Goal: Task Accomplishment & Management: Manage account settings

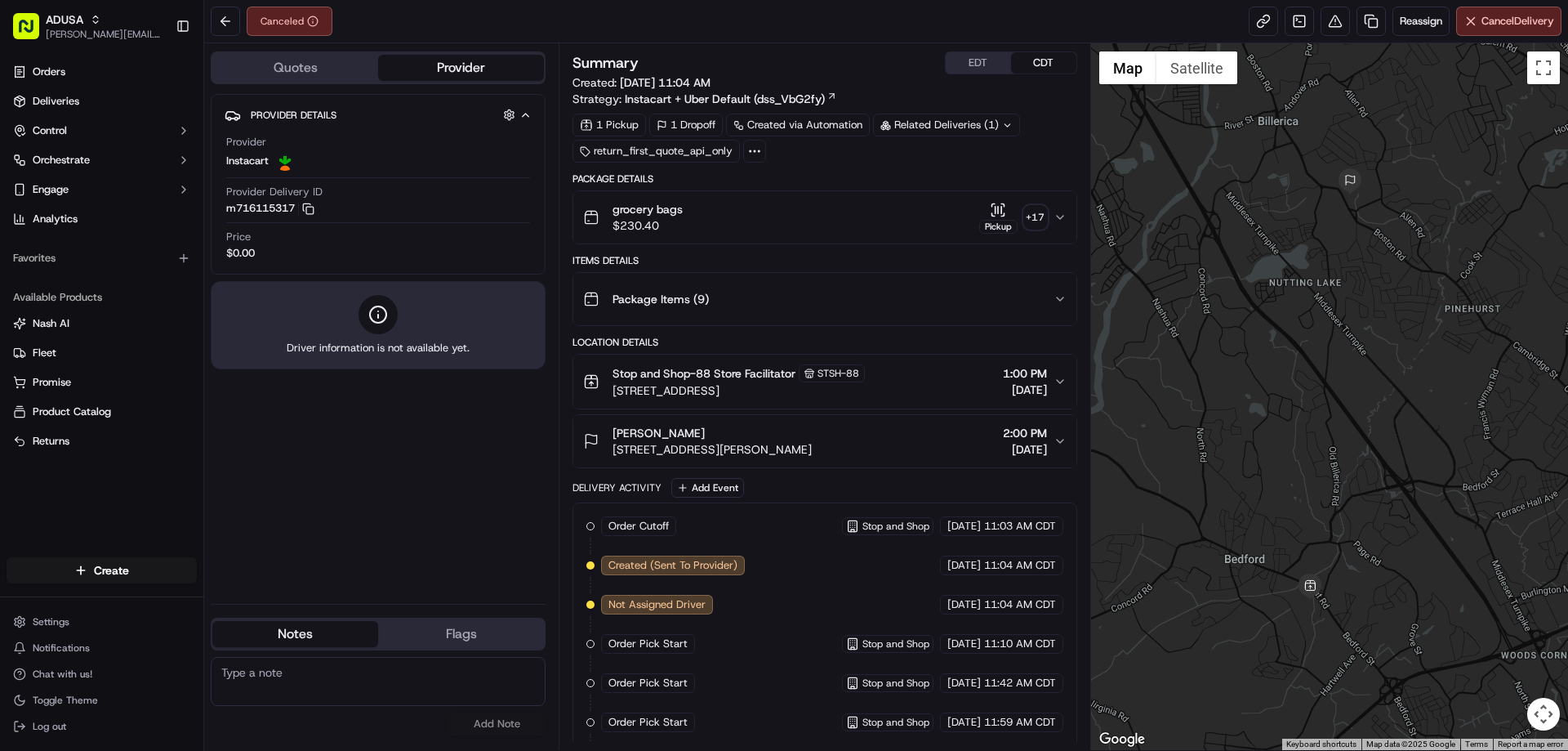
drag, startPoint x: 289, startPoint y: 653, endPoint x: 267, endPoint y: 669, distance: 27.2
click at [268, 667] on textarea at bounding box center [377, 681] width 335 height 49
paste textarea "Driver refuse order at store"
type textarea "Driver refuse order at store"
click at [500, 721] on button "Add Note" at bounding box center [496, 724] width 98 height 23
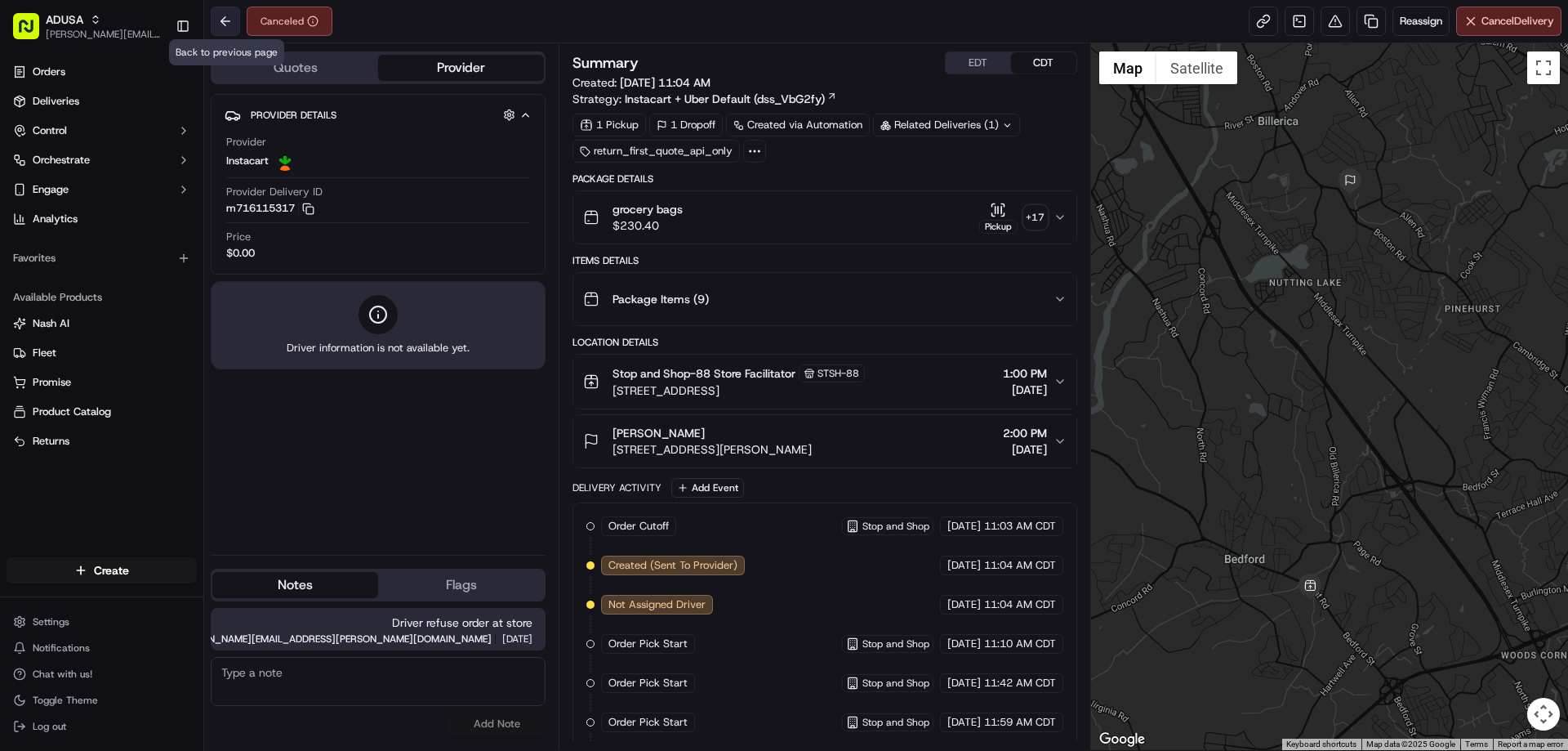
click at [211, 21] on button at bounding box center [225, 21] width 29 height 29
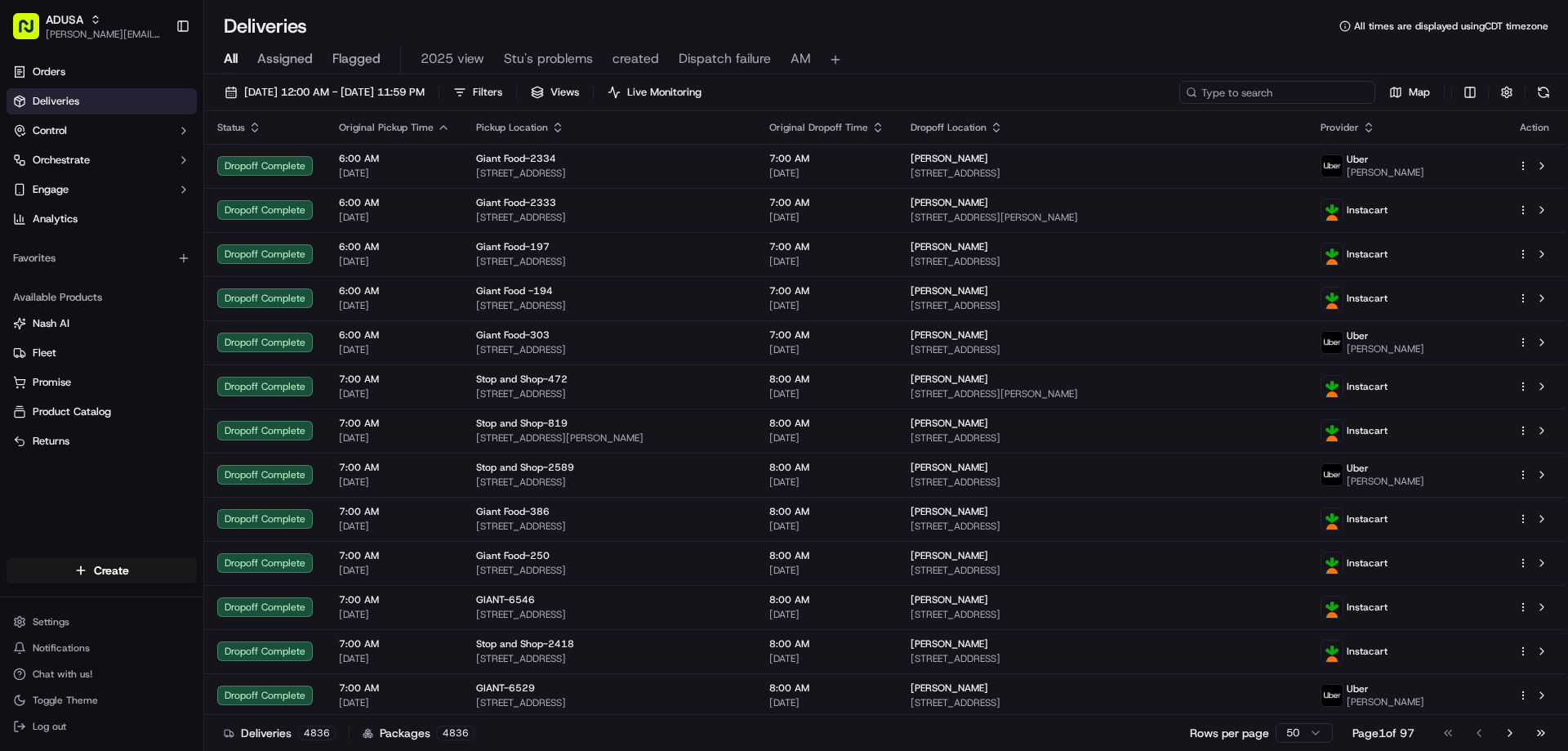
paste input "m714825219"
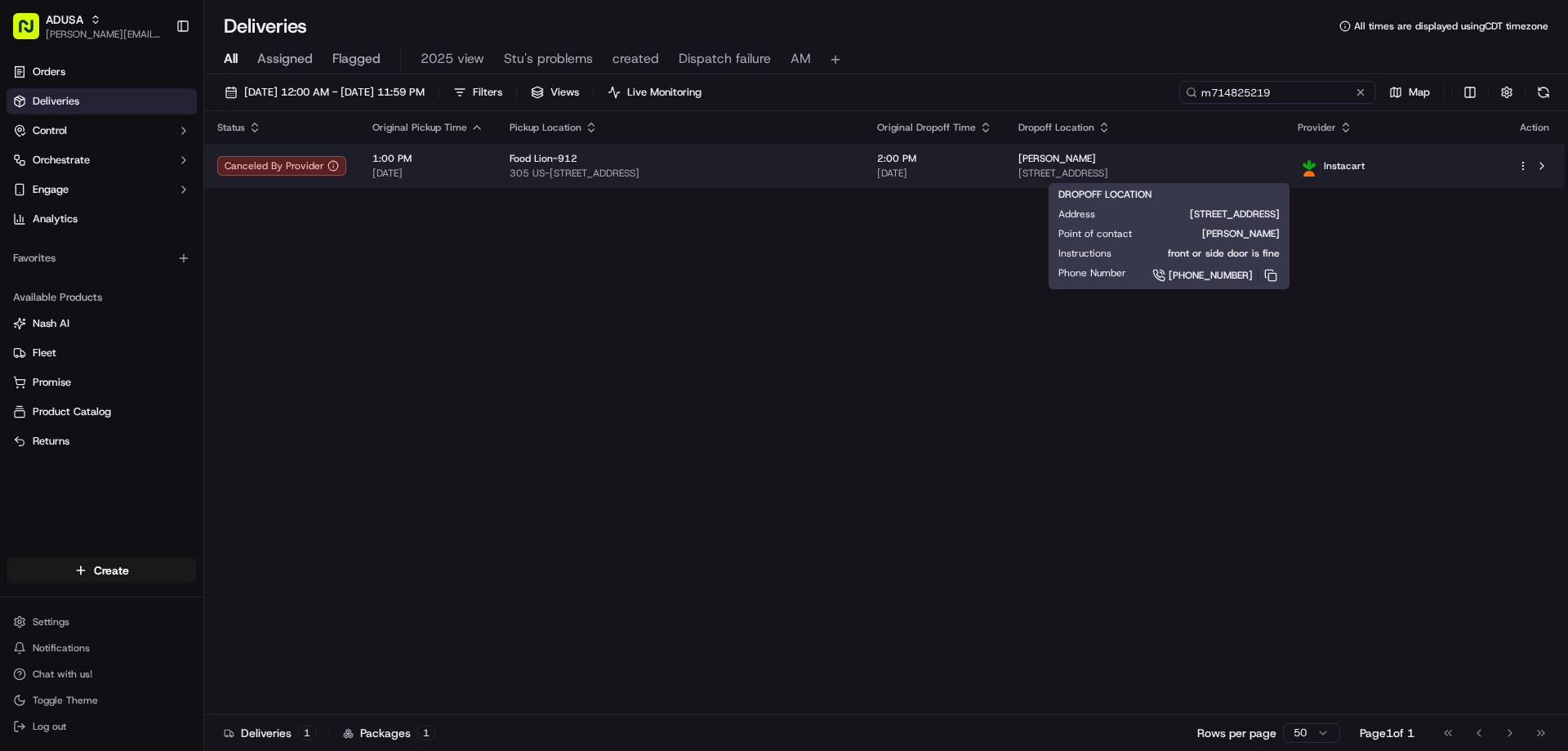
type input "m714825219"
click at [1271, 168] on span "3136 Main St, Loris, SC 29569, US" at bounding box center [1145, 173] width 253 height 13
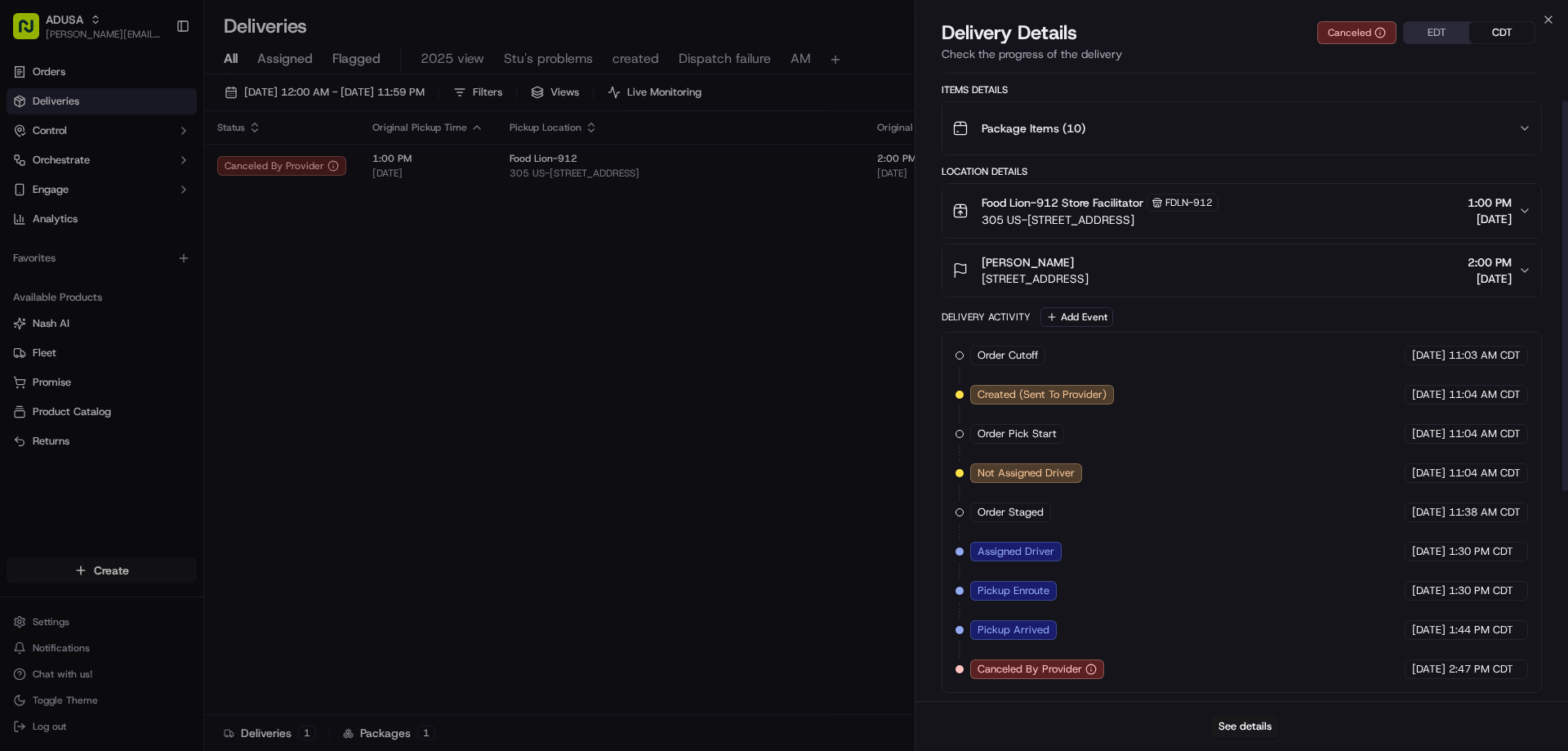
scroll to position [390, 0]
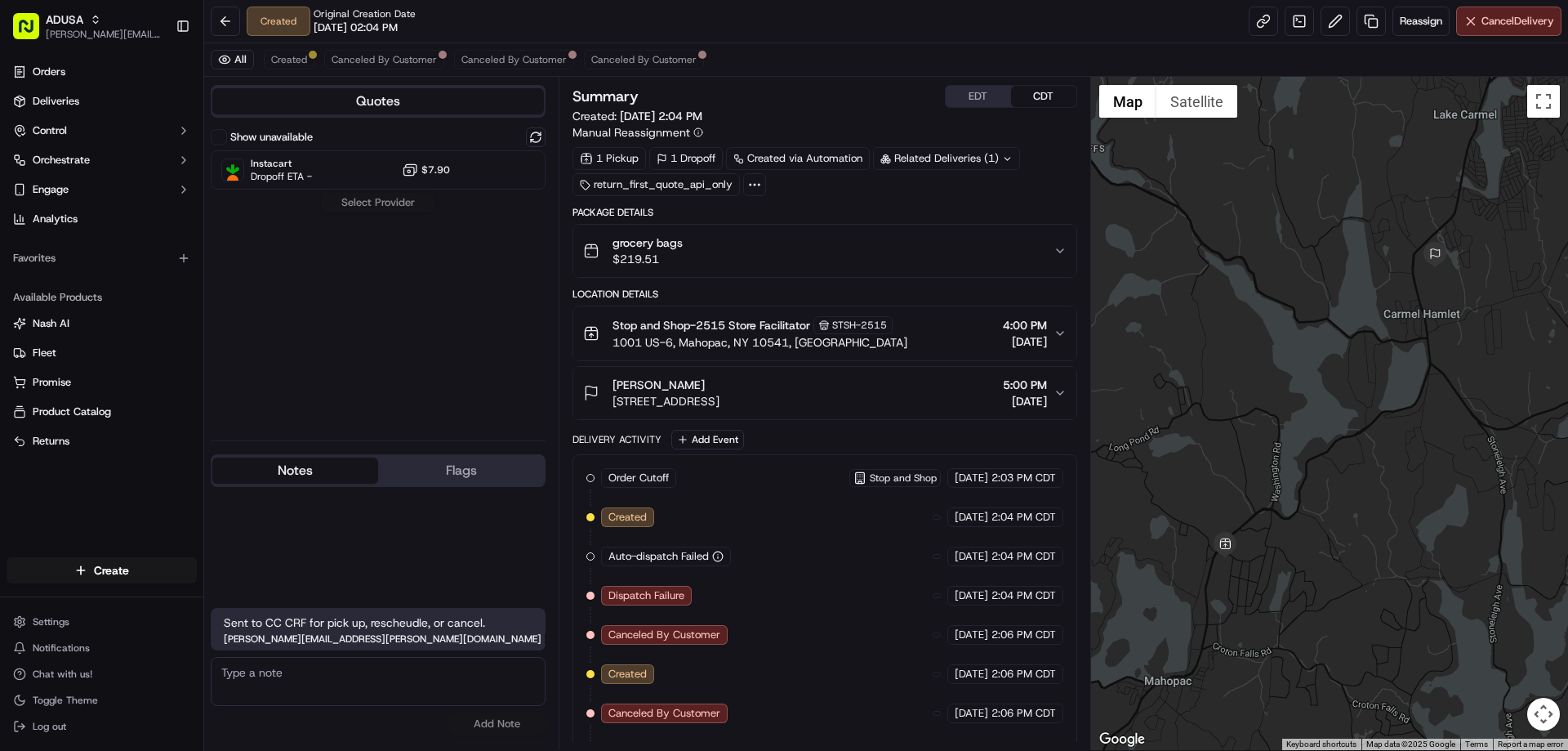
click at [338, 482] on button "Notes" at bounding box center [295, 470] width 166 height 27
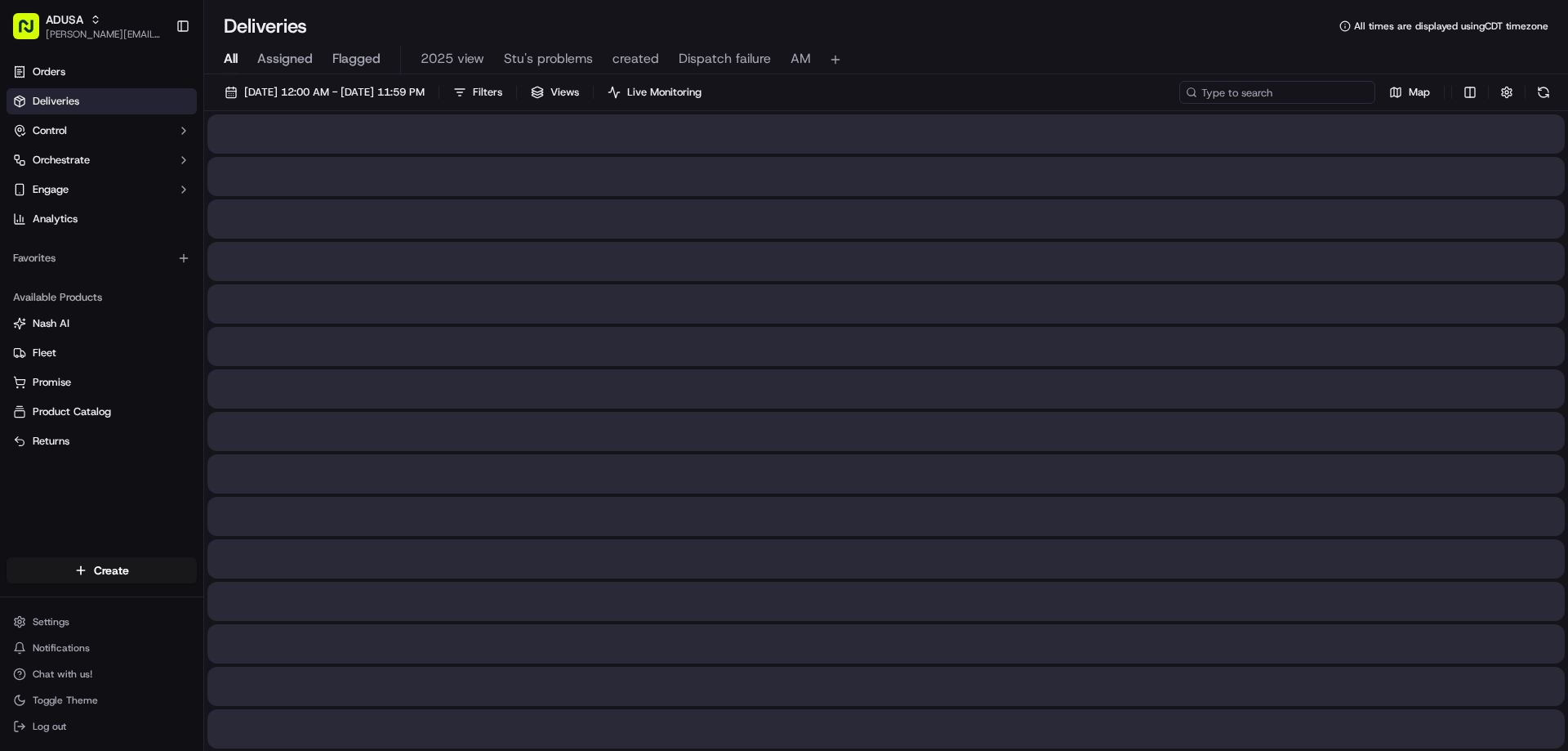
drag, startPoint x: 0, startPoint y: 0, endPoint x: 1286, endPoint y: 85, distance: 1288.8
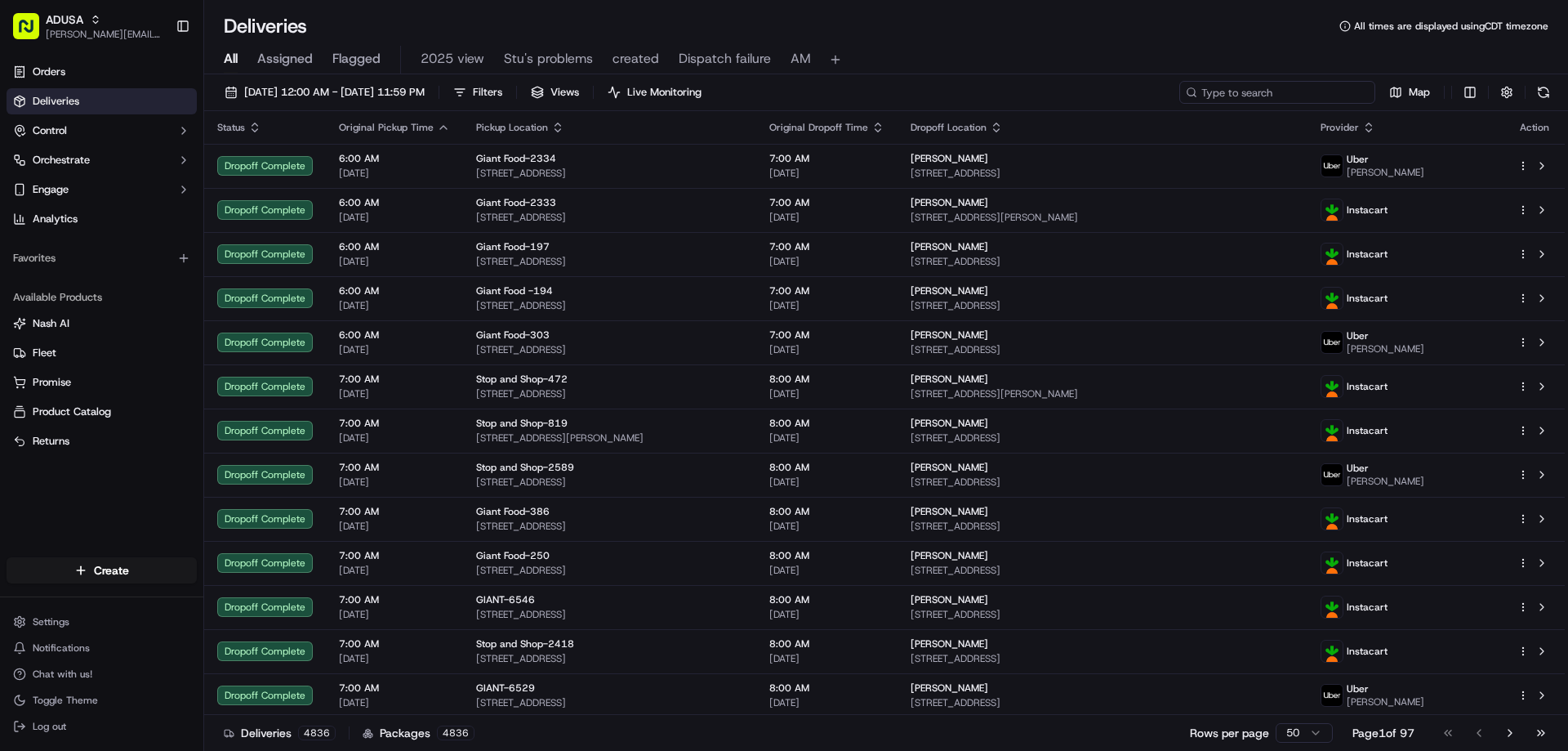
paste input "m714274091"
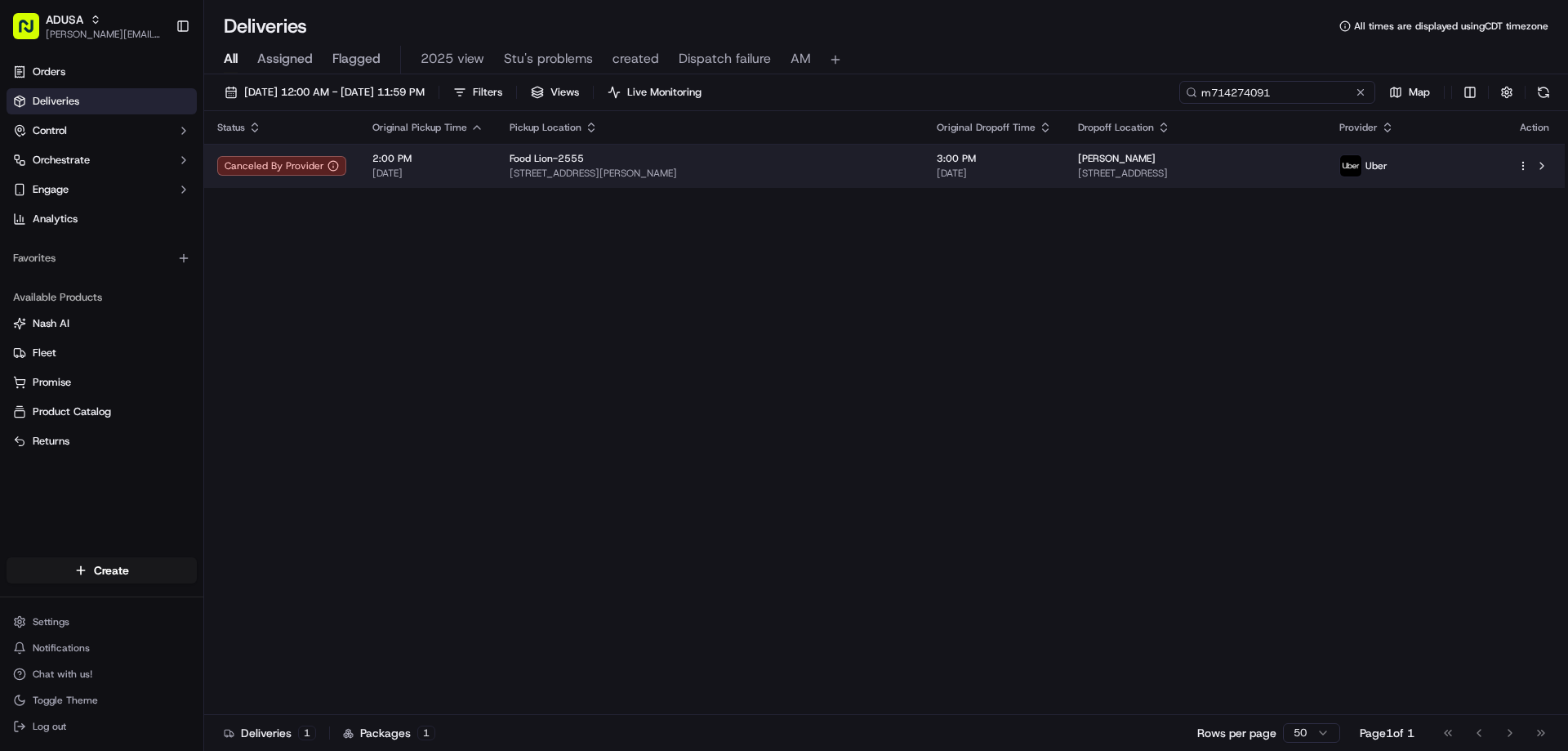
type input "m714274091"
click at [1313, 173] on span "8178 Seashell Dr, Chincoteague, VA 23336, US" at bounding box center [1195, 173] width 235 height 13
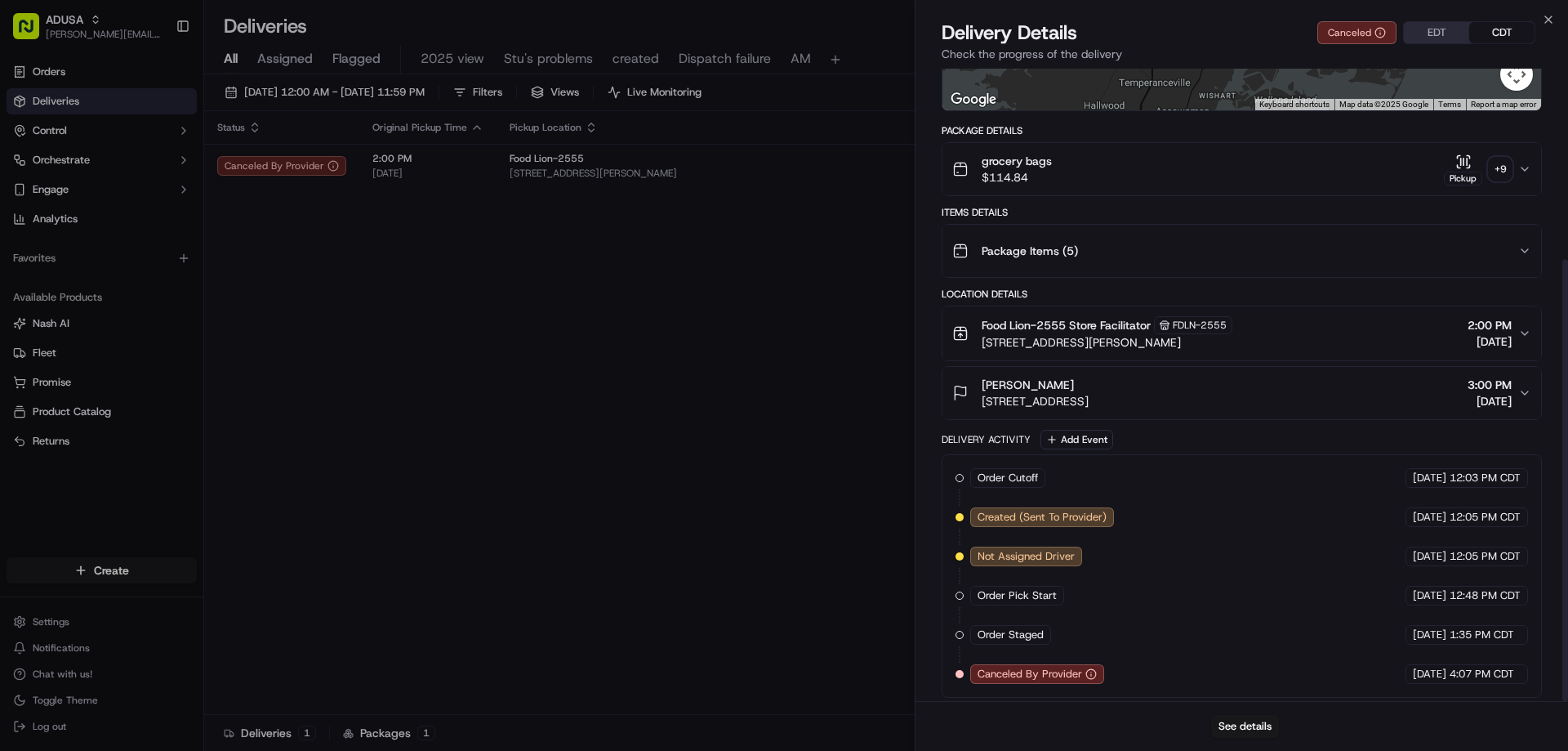
scroll to position [273, 0]
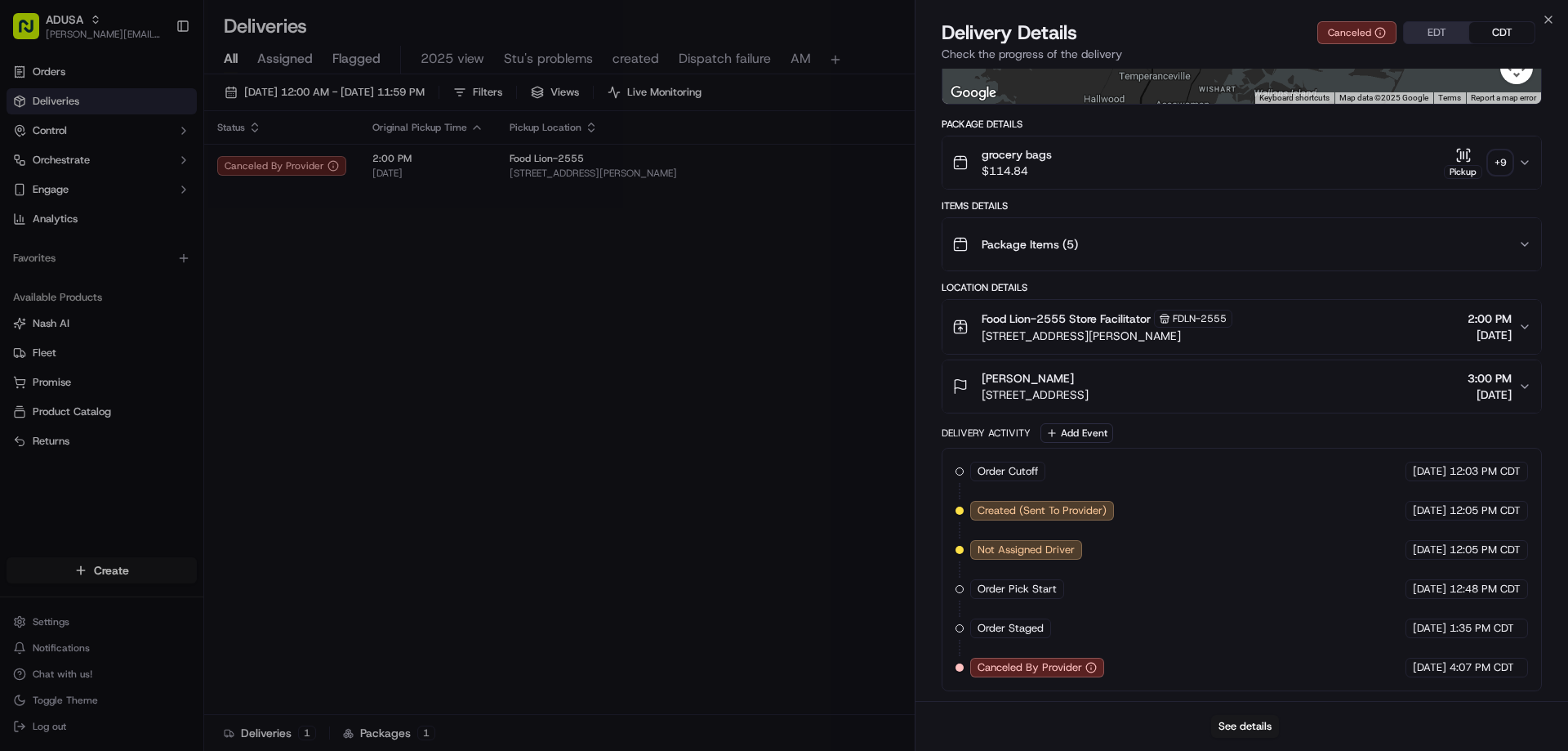
click at [1144, 174] on div "grocery bags $114.84 Pickup + 9" at bounding box center [1234, 163] width 566 height 33
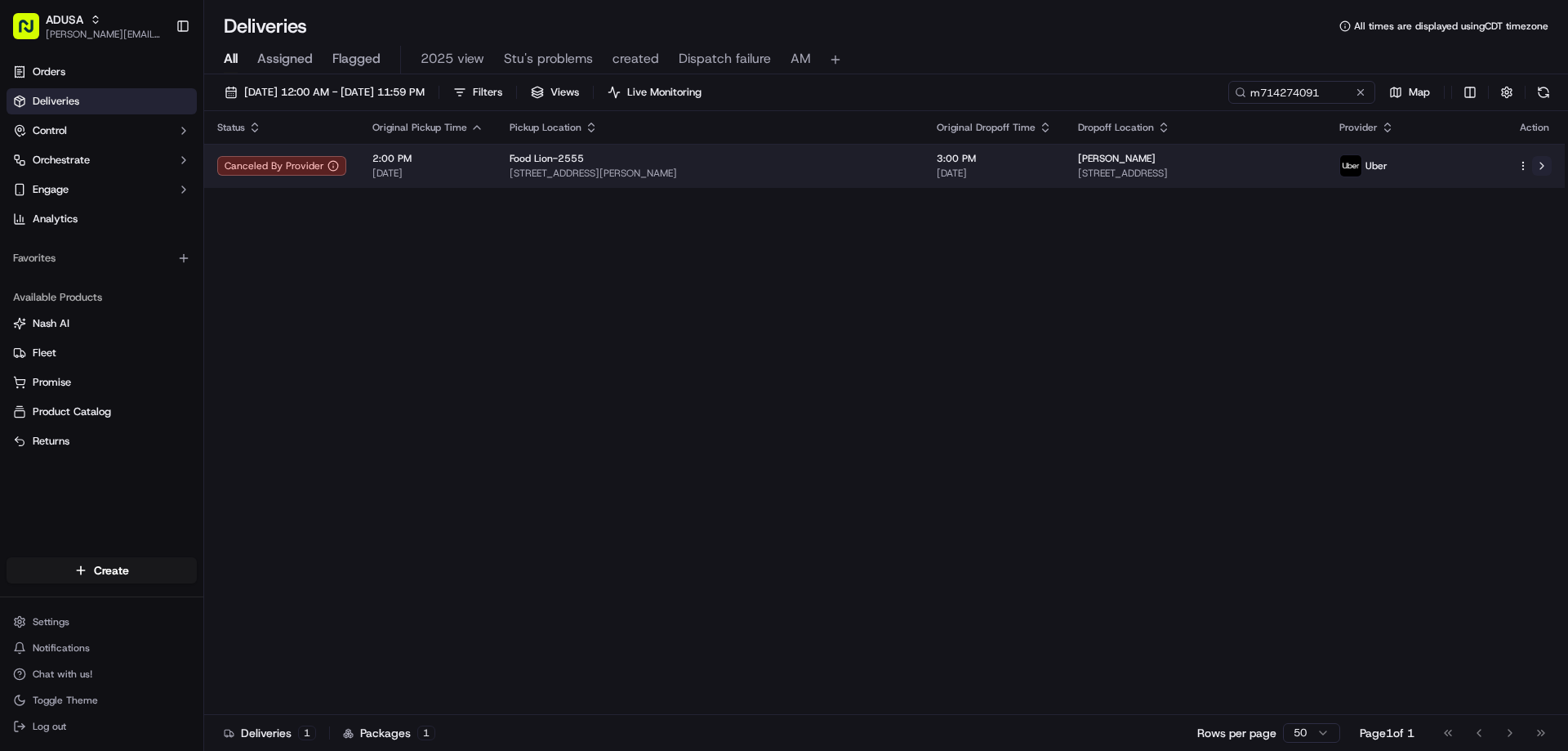
click at [1539, 166] on button at bounding box center [1541, 165] width 20 height 20
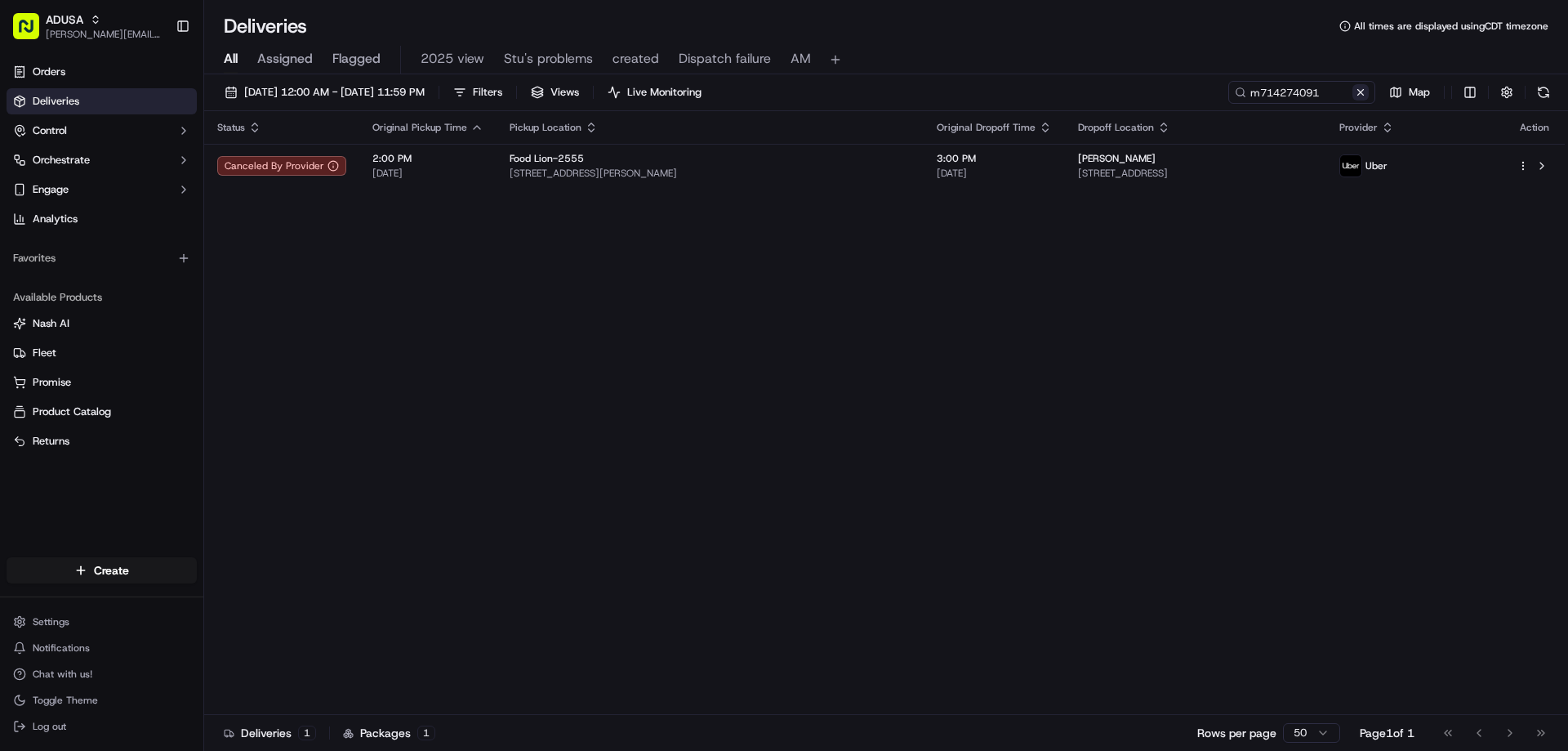
click at [1363, 95] on button at bounding box center [1360, 92] width 16 height 16
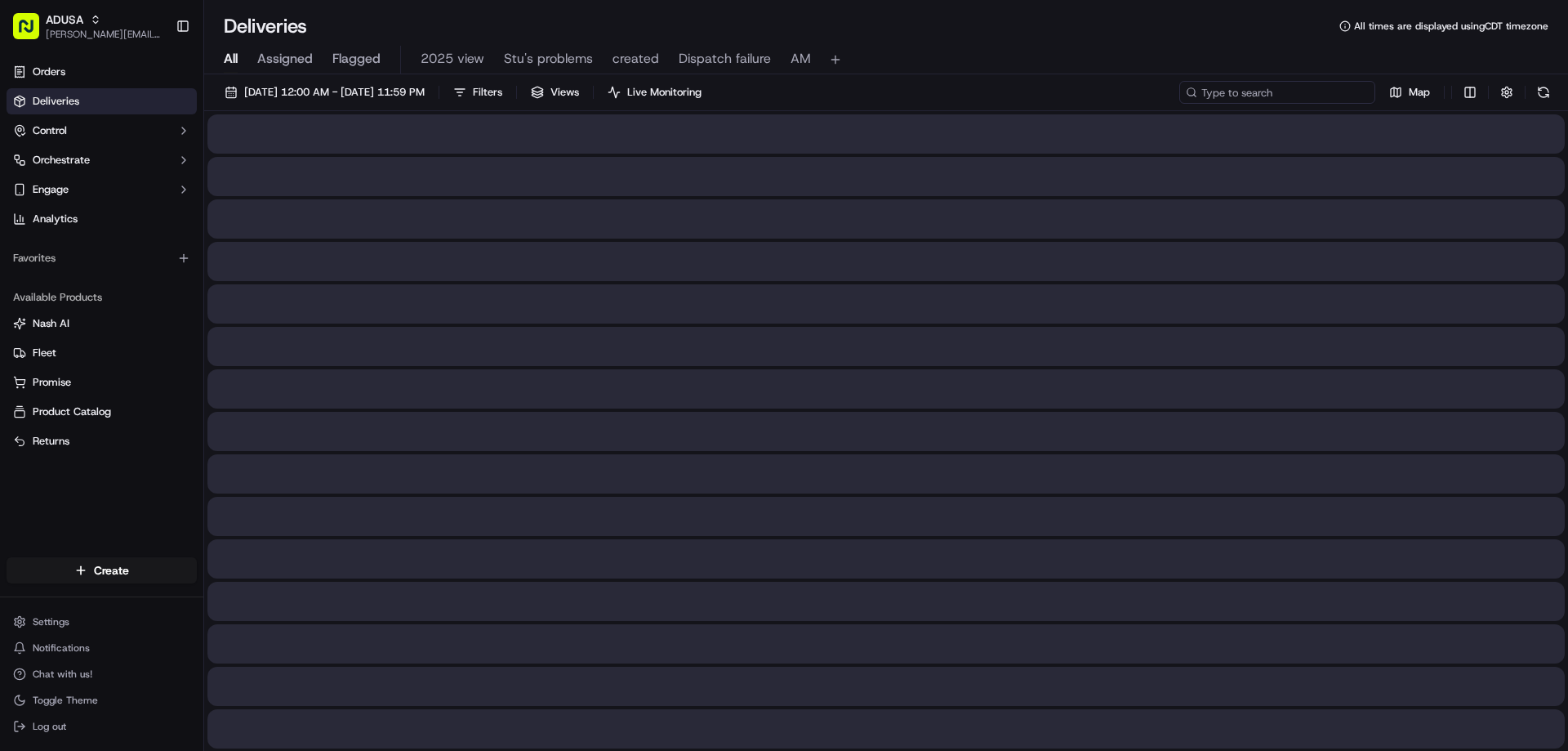
paste input "m716175393"
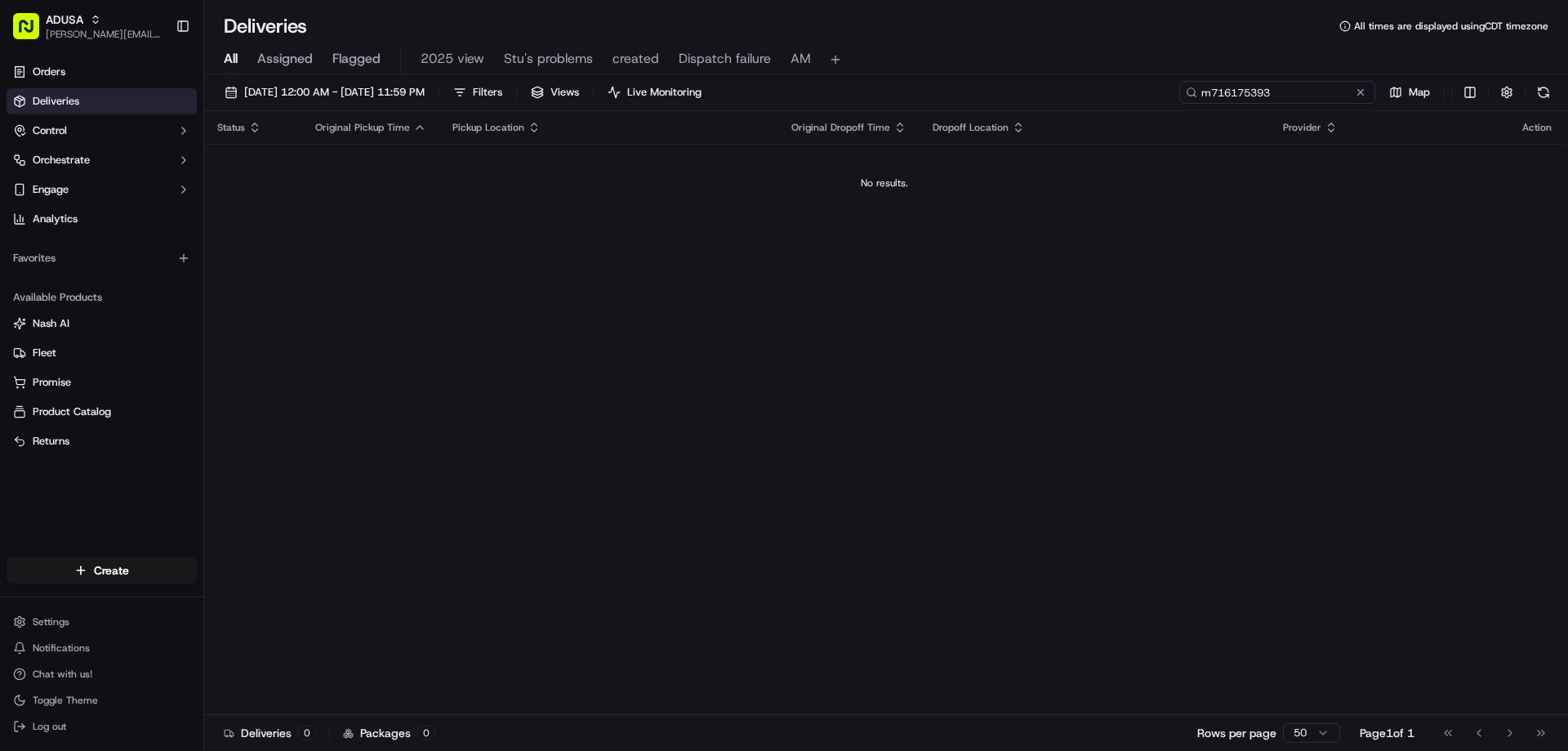
click at [1208, 96] on input "m716175393" at bounding box center [1277, 92] width 196 height 23
type input "m716175393"
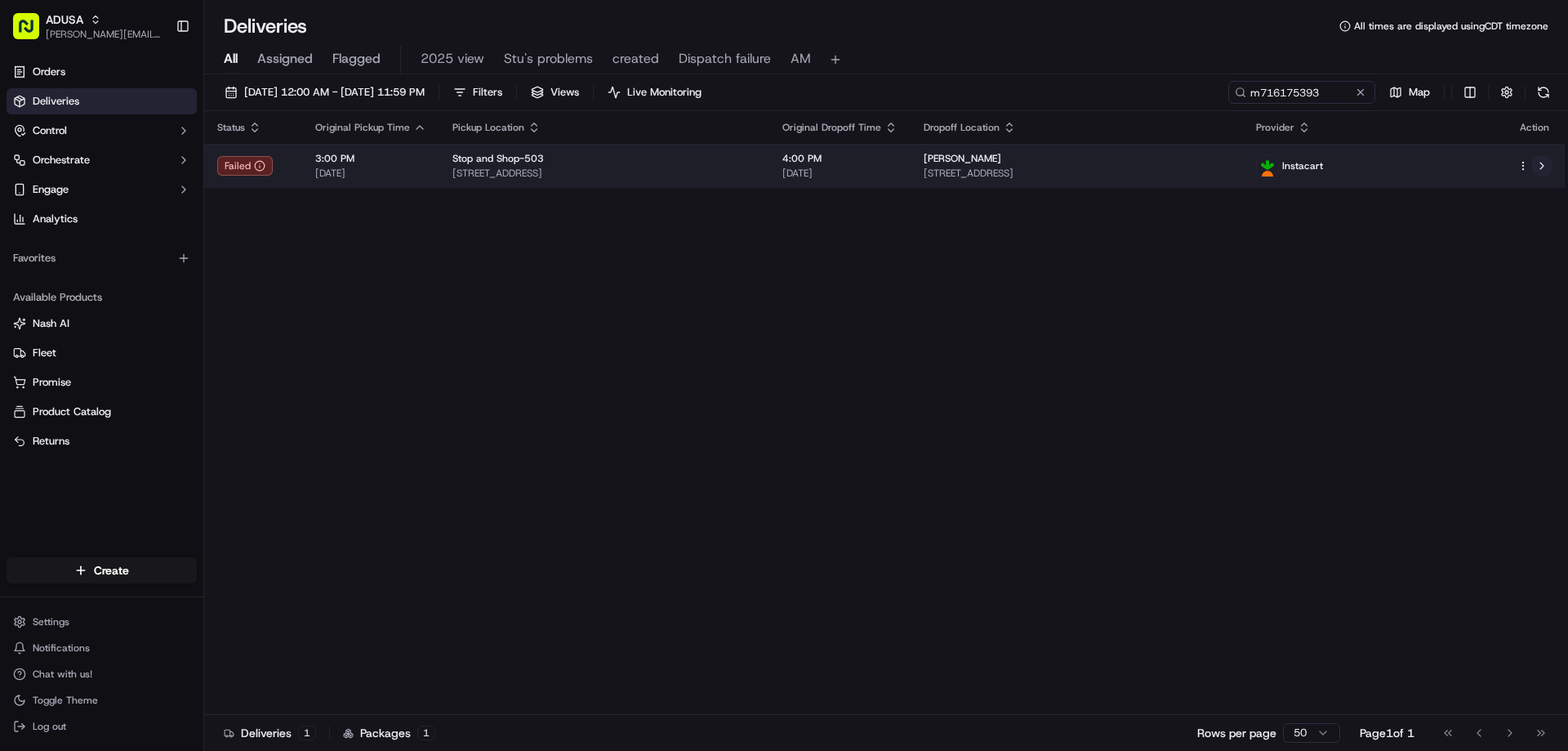
click at [1543, 163] on button at bounding box center [1541, 165] width 20 height 20
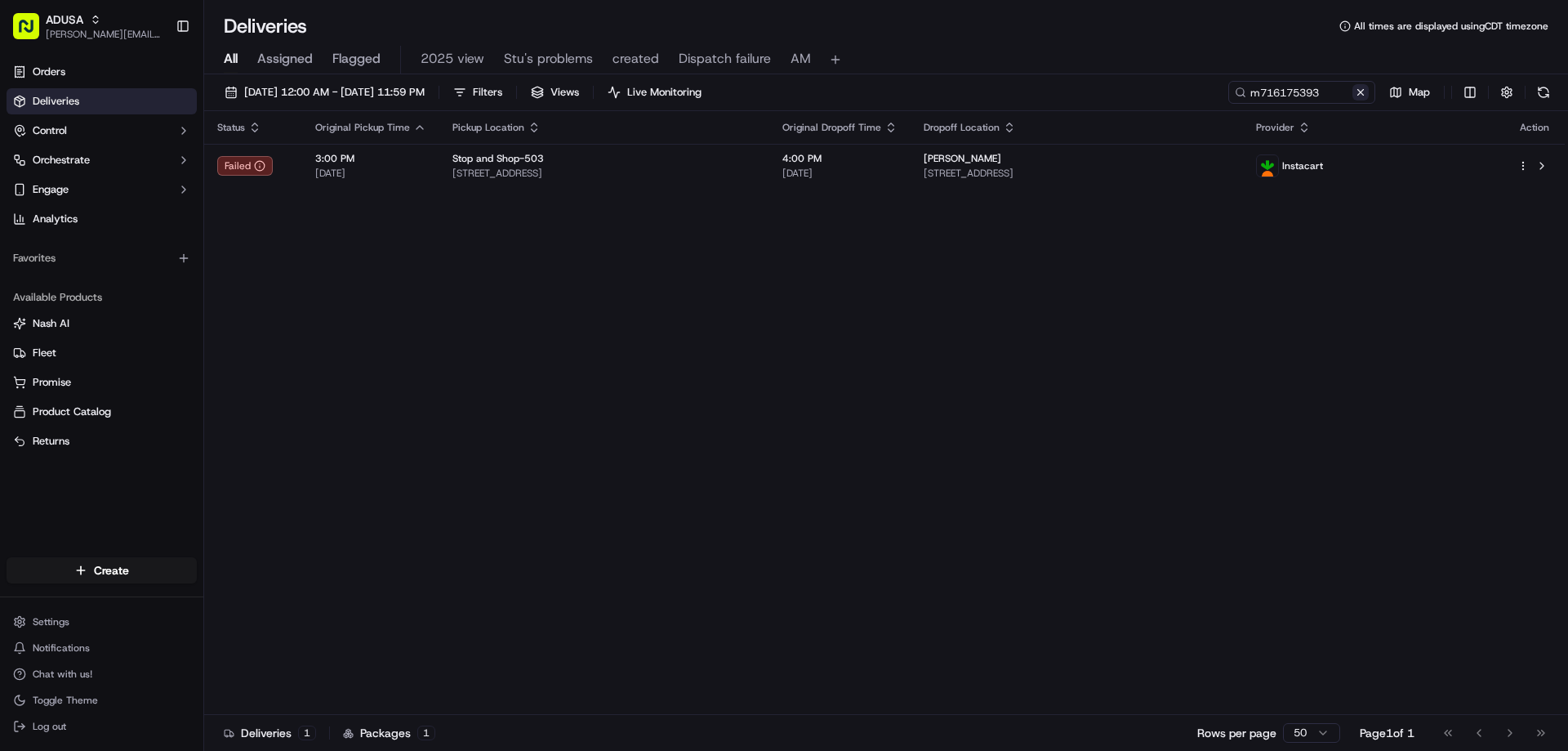
click at [1361, 89] on button at bounding box center [1360, 92] width 16 height 16
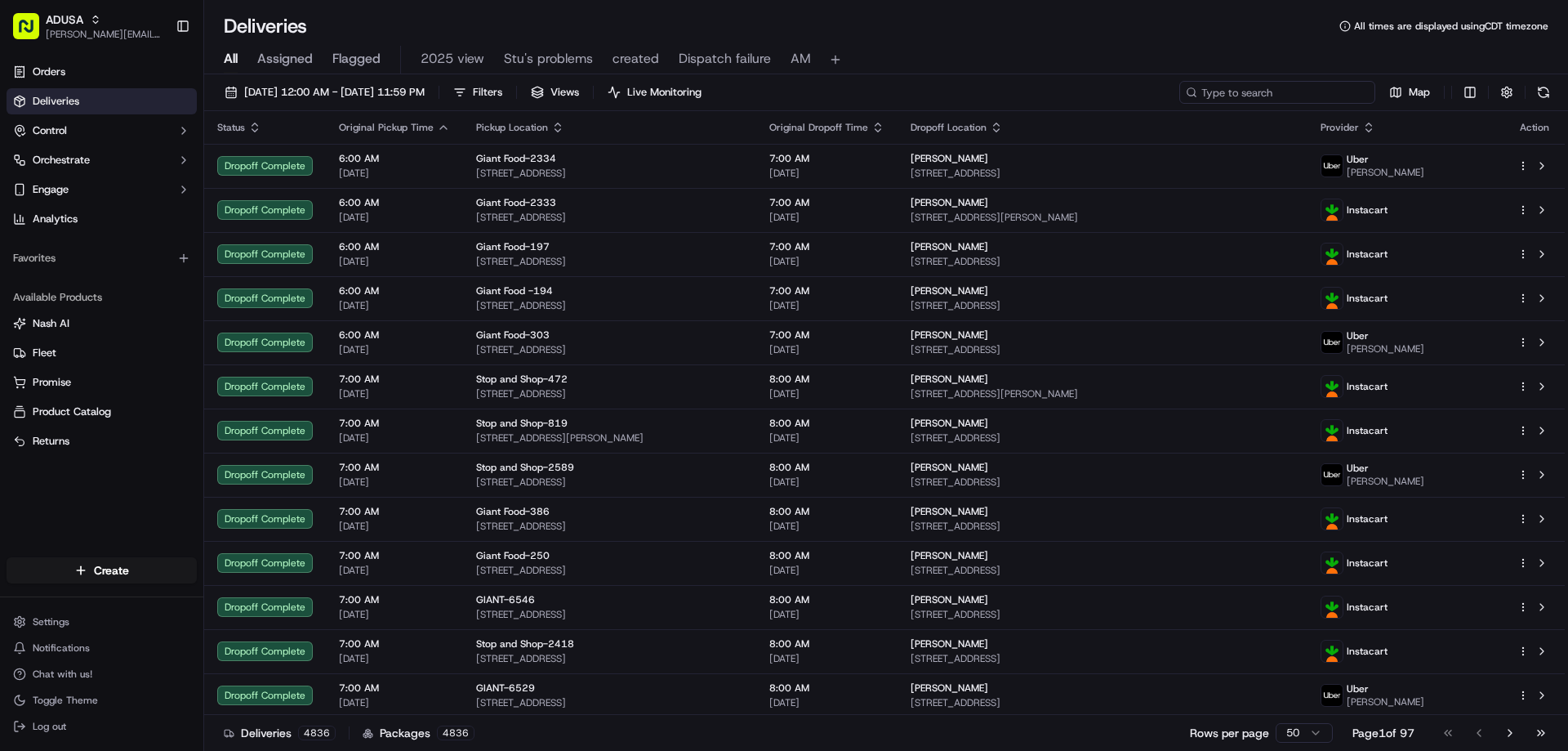
paste input "m708038079"
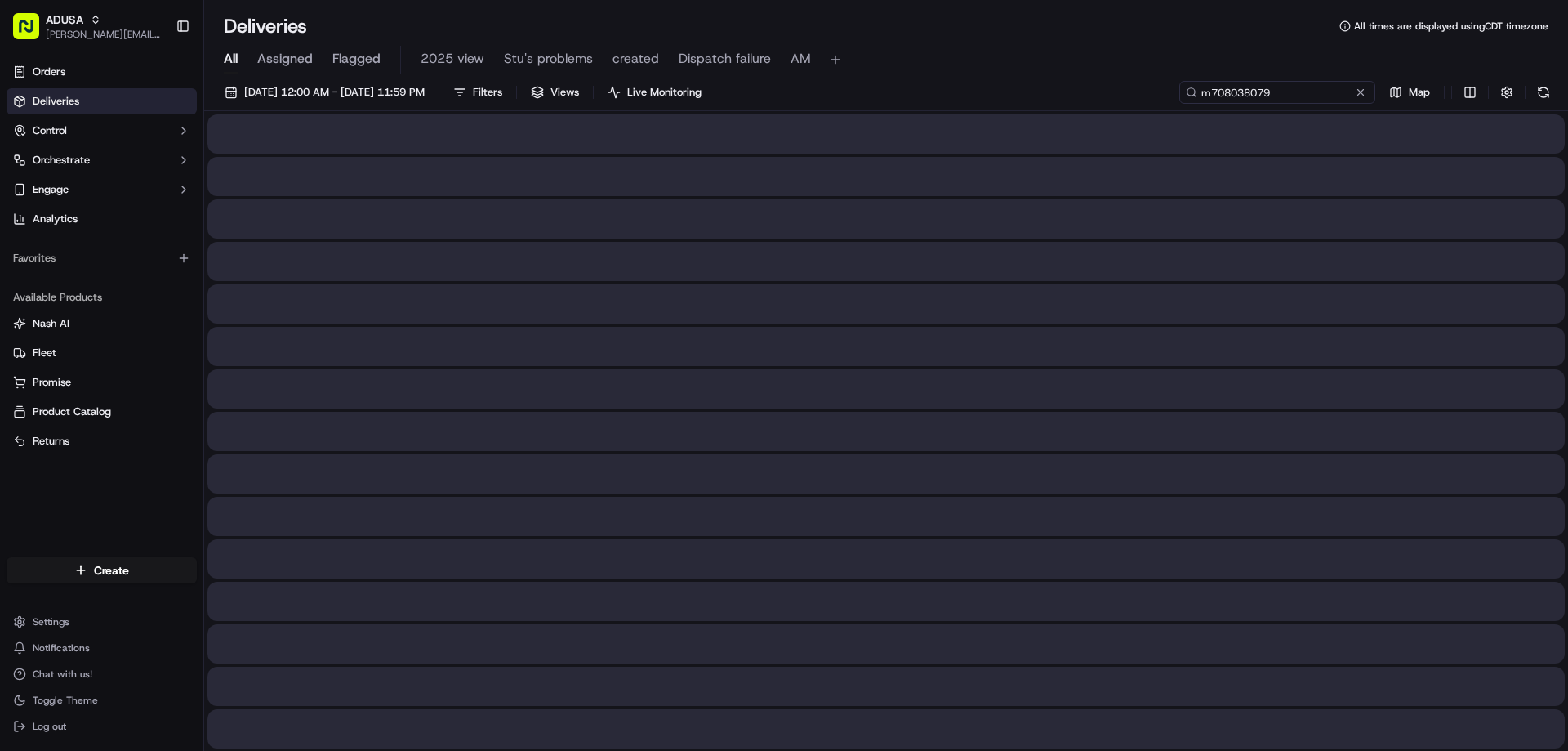
click at [1213, 89] on input "m708038079" at bounding box center [1277, 92] width 196 height 23
type input "m708038079"
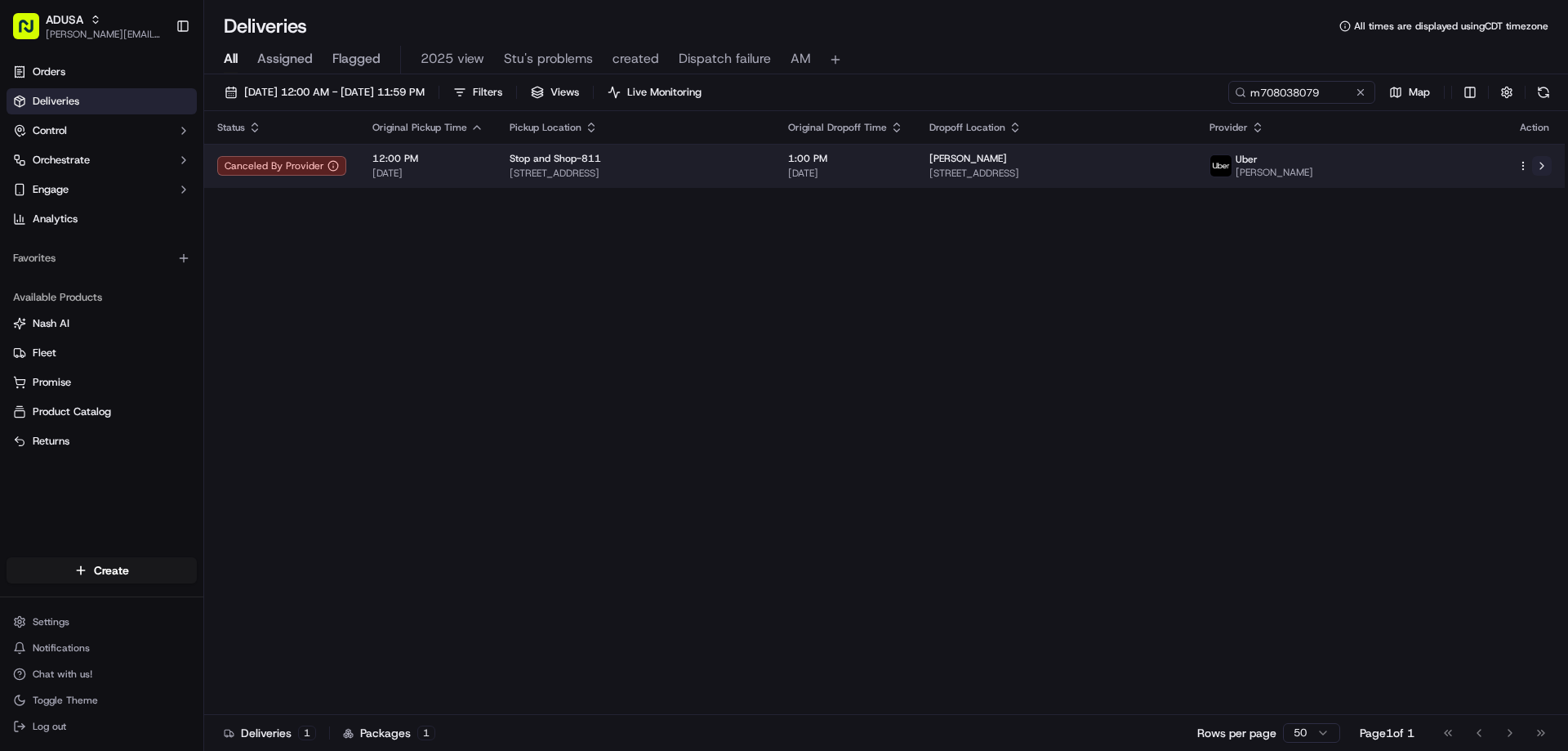
click at [1542, 161] on button at bounding box center [1541, 165] width 20 height 20
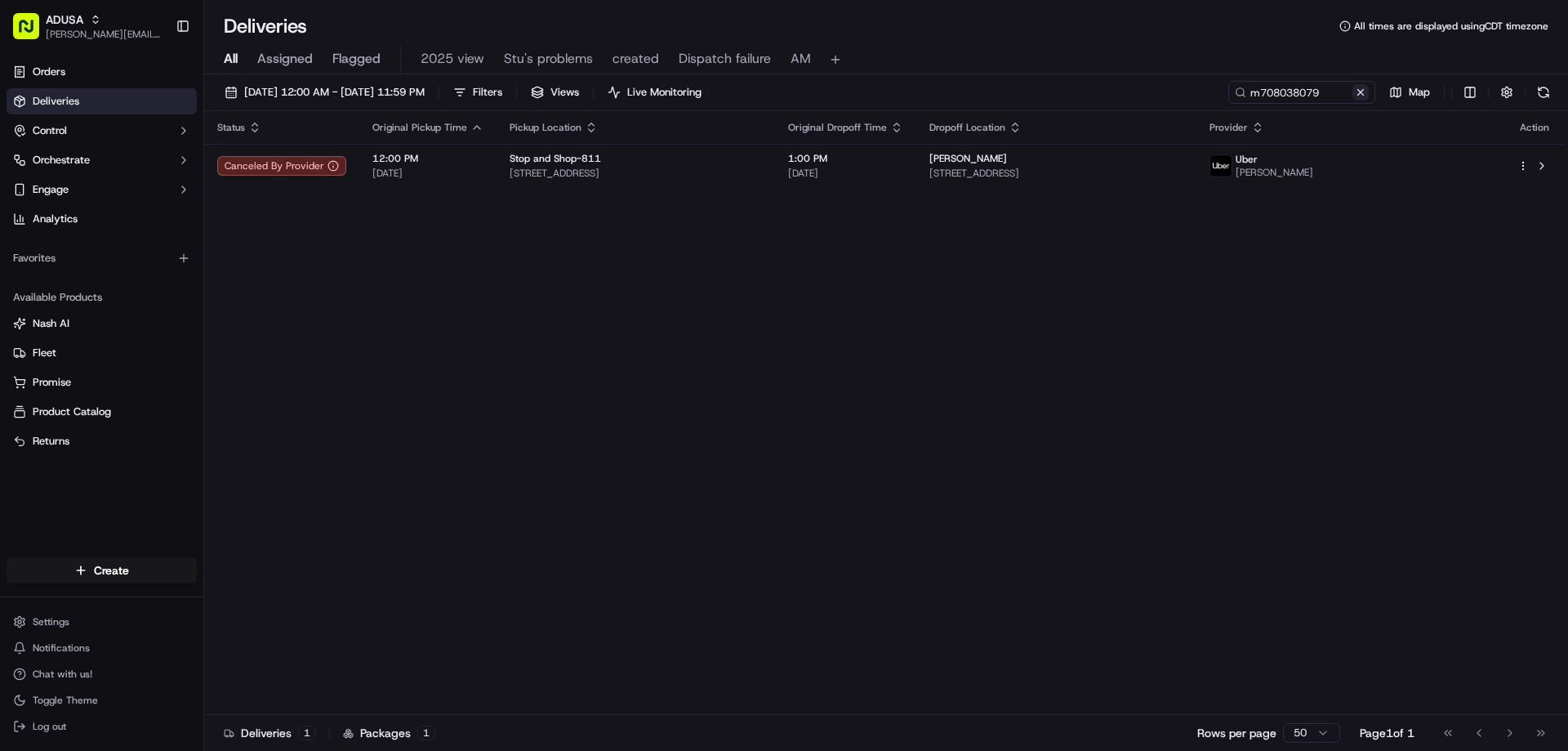
click at [1359, 91] on button at bounding box center [1360, 92] width 16 height 16
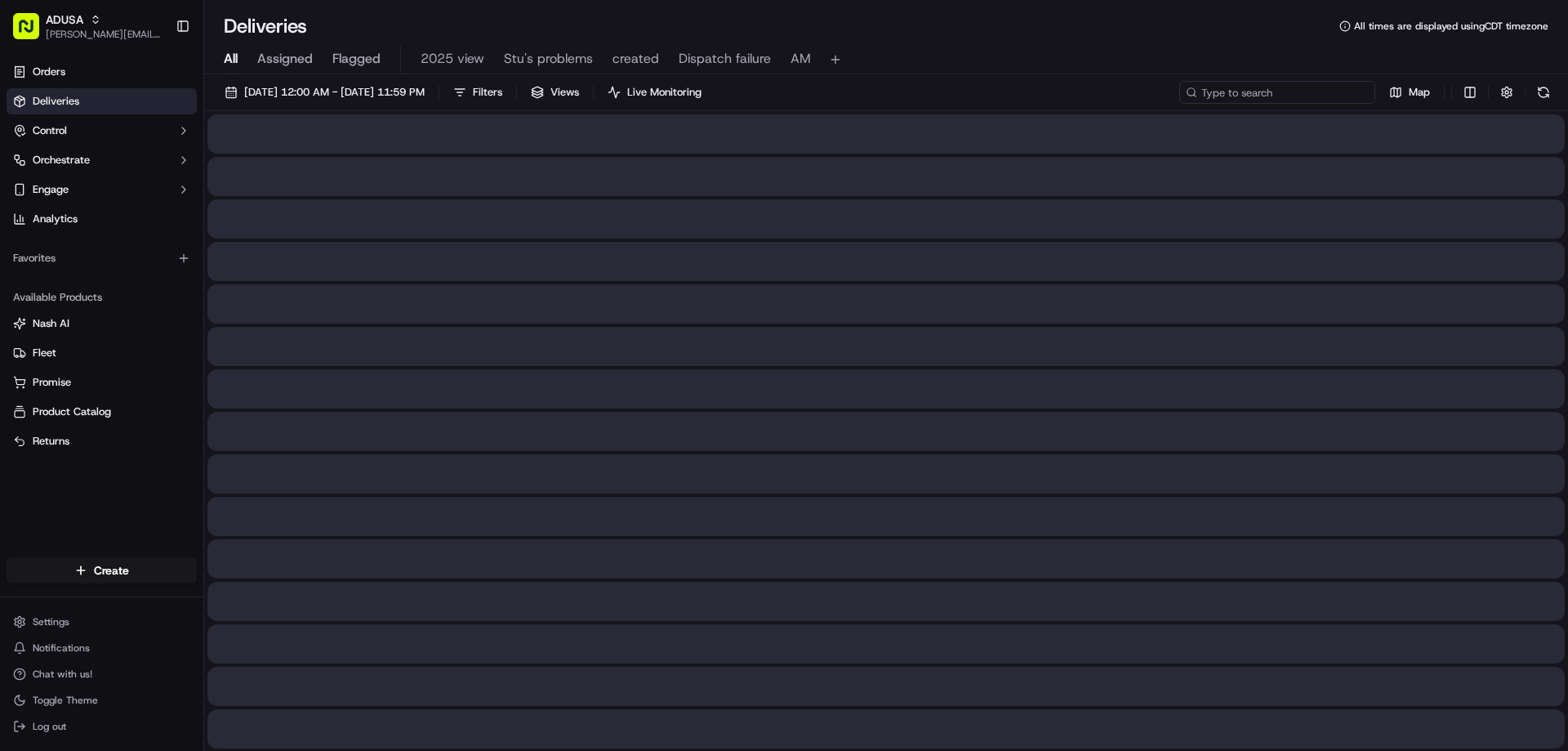
paste input "m715903397"
click at [1218, 92] on input "m715903397" at bounding box center [1277, 92] width 196 height 23
type input "m715903397"
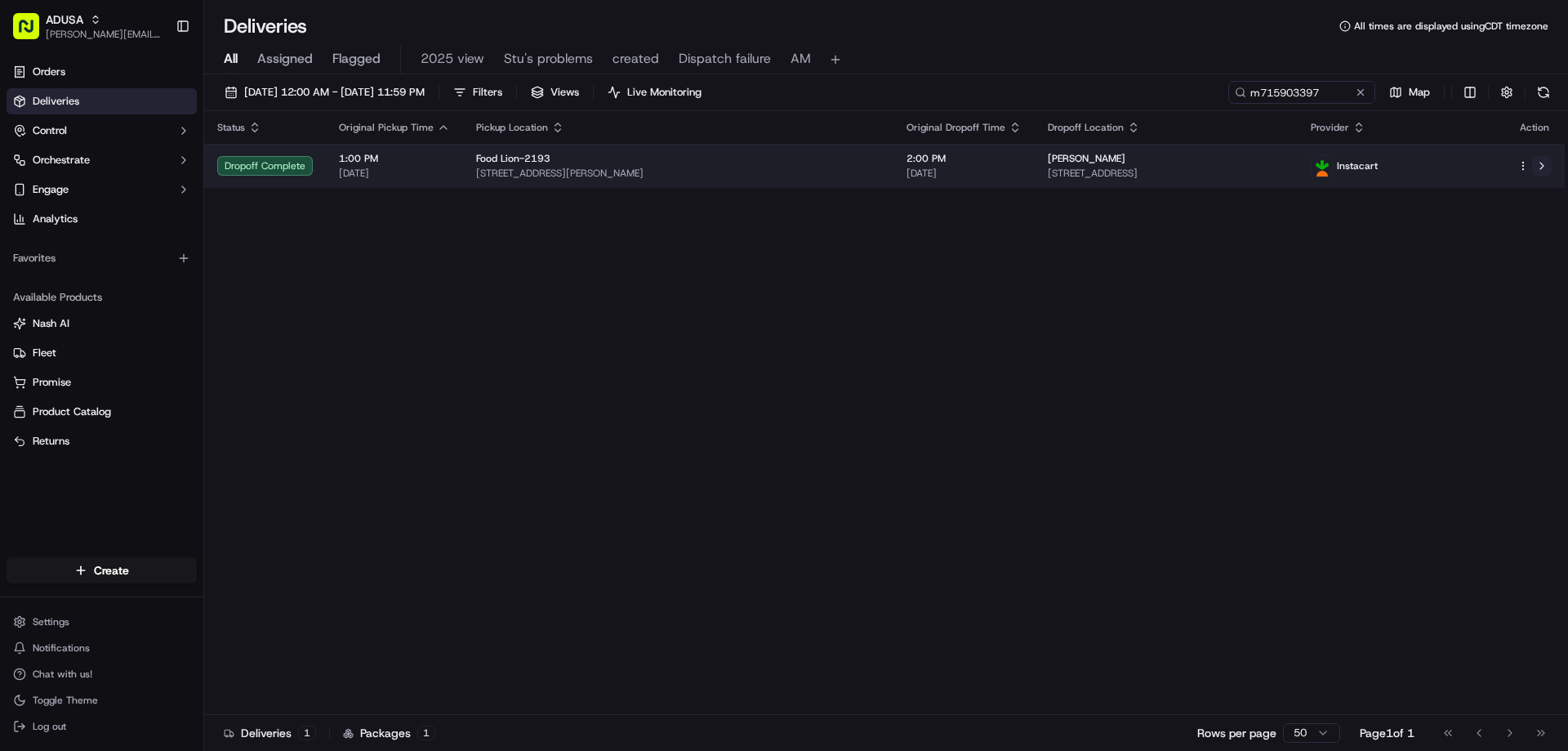
click at [1544, 170] on button at bounding box center [1541, 165] width 20 height 20
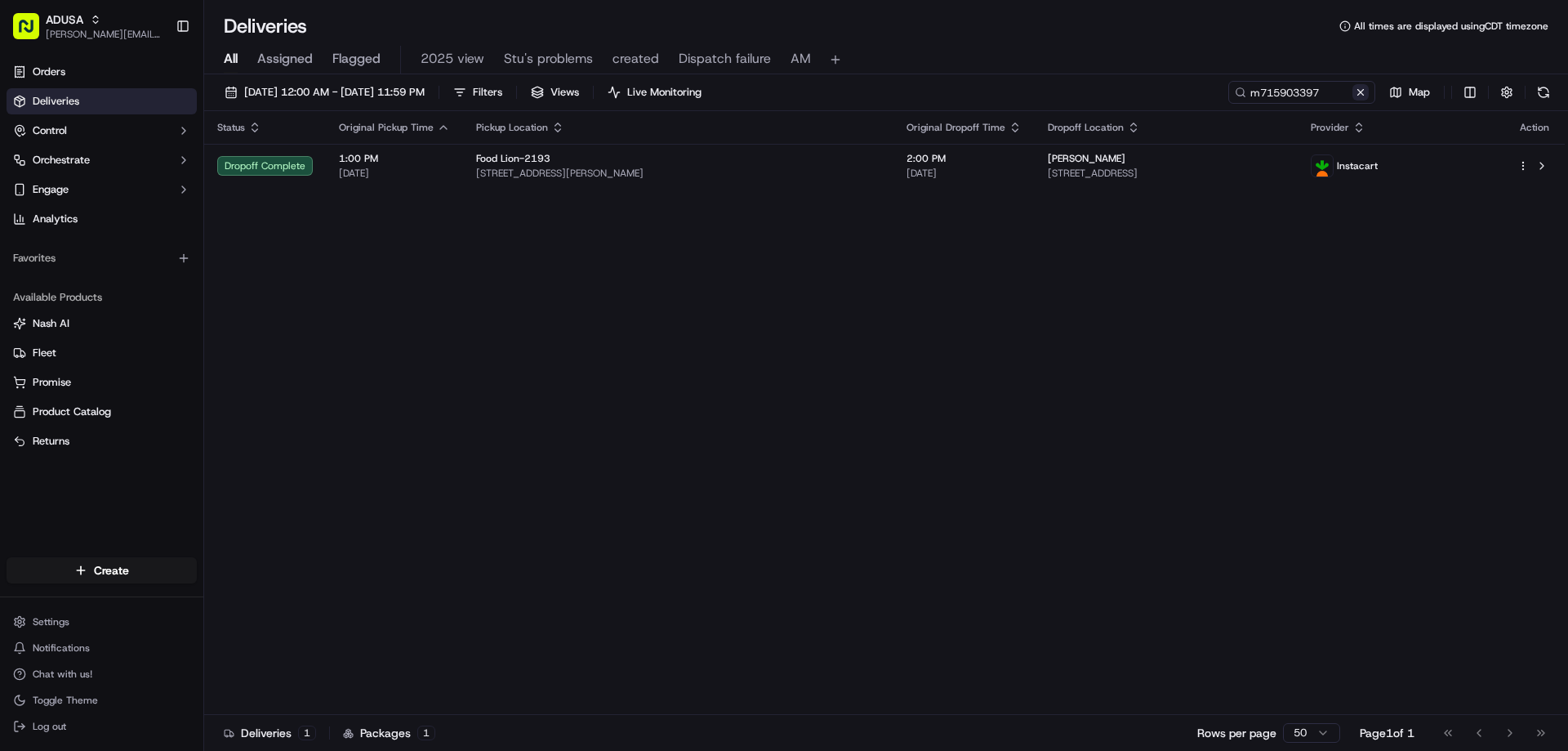
click at [1363, 89] on button at bounding box center [1360, 92] width 16 height 16
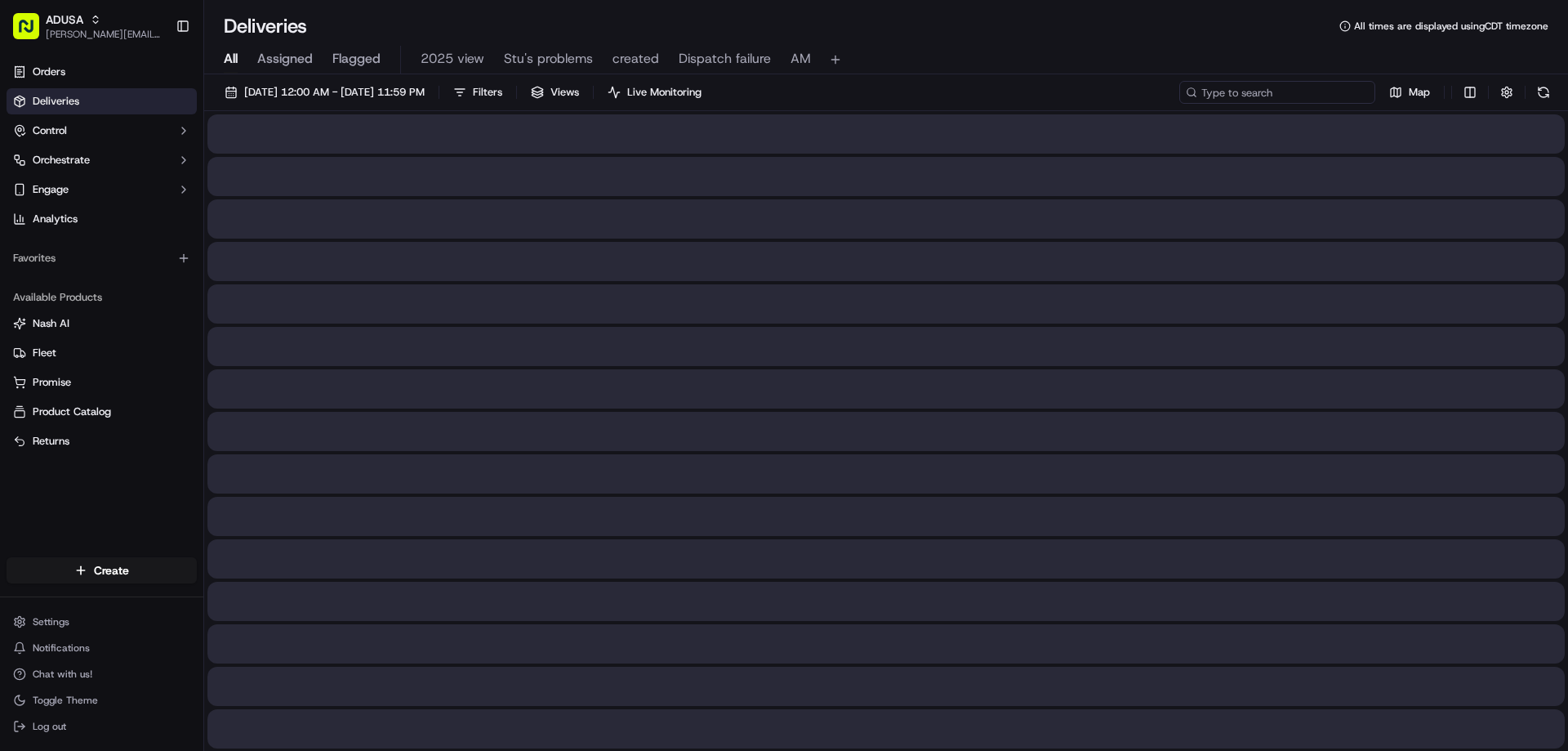
click at [1297, 98] on input at bounding box center [1277, 92] width 196 height 23
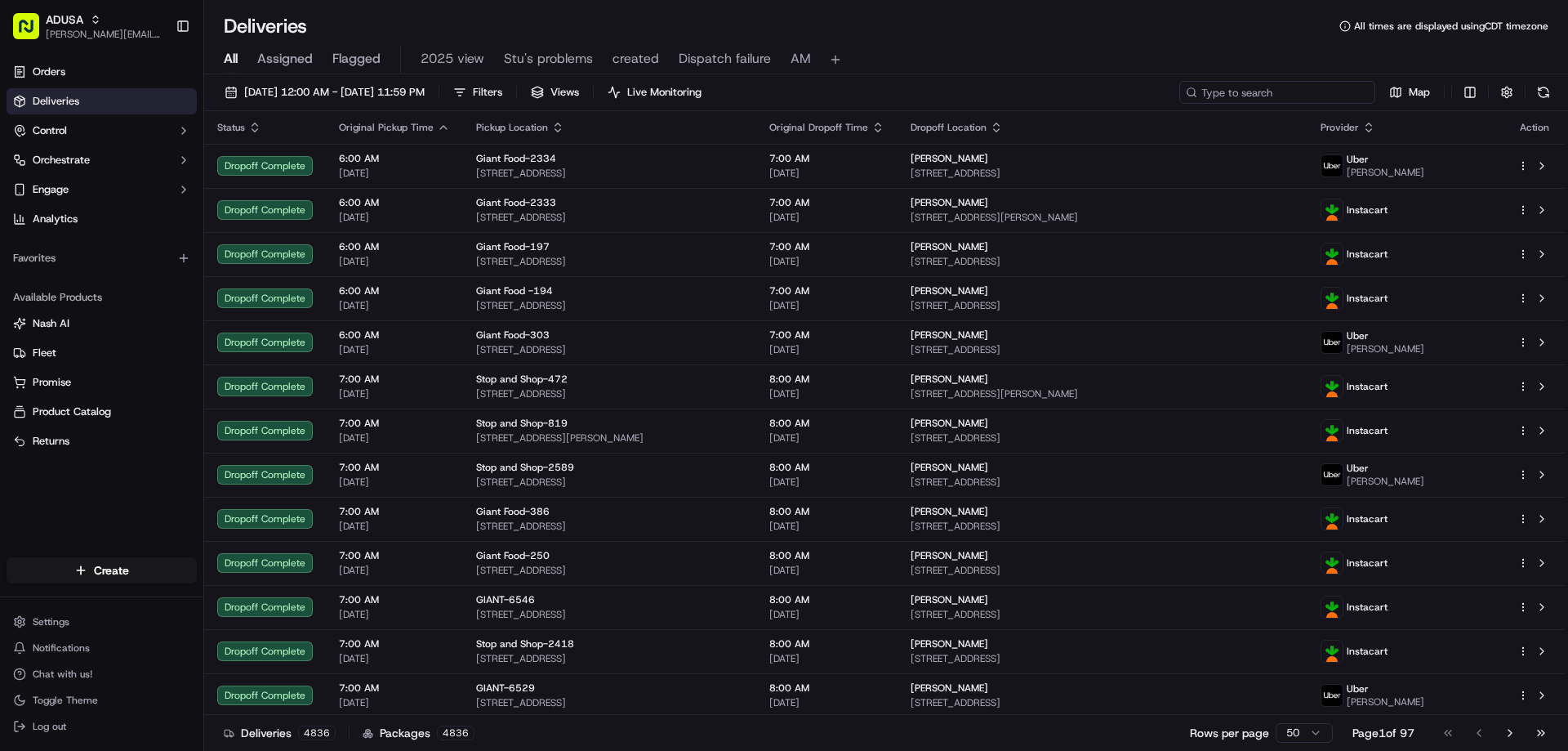
paste input "m714709732"
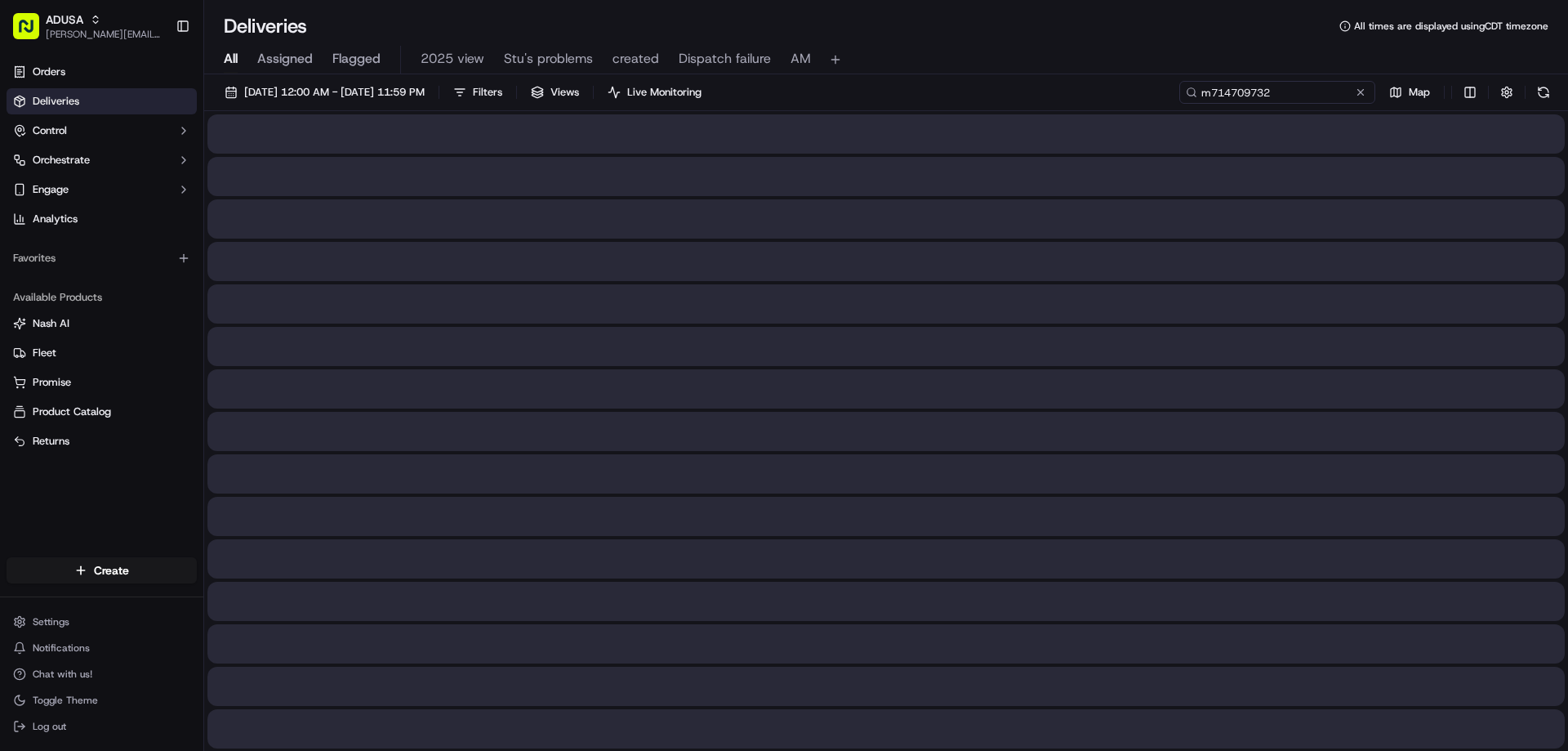
click at [1218, 92] on input "m714709732" at bounding box center [1277, 92] width 196 height 23
type input "m714709732"
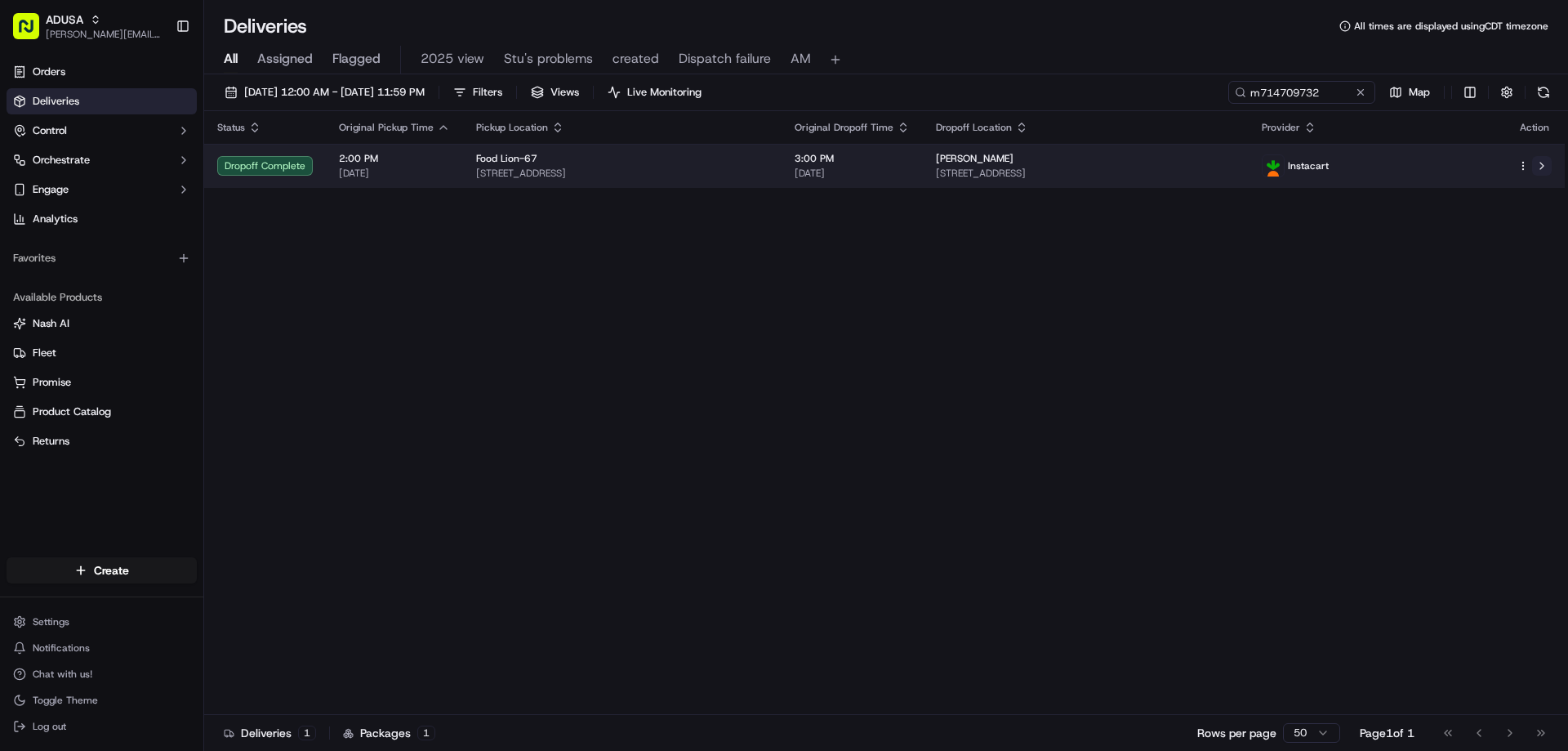
click at [1544, 166] on button at bounding box center [1541, 165] width 20 height 20
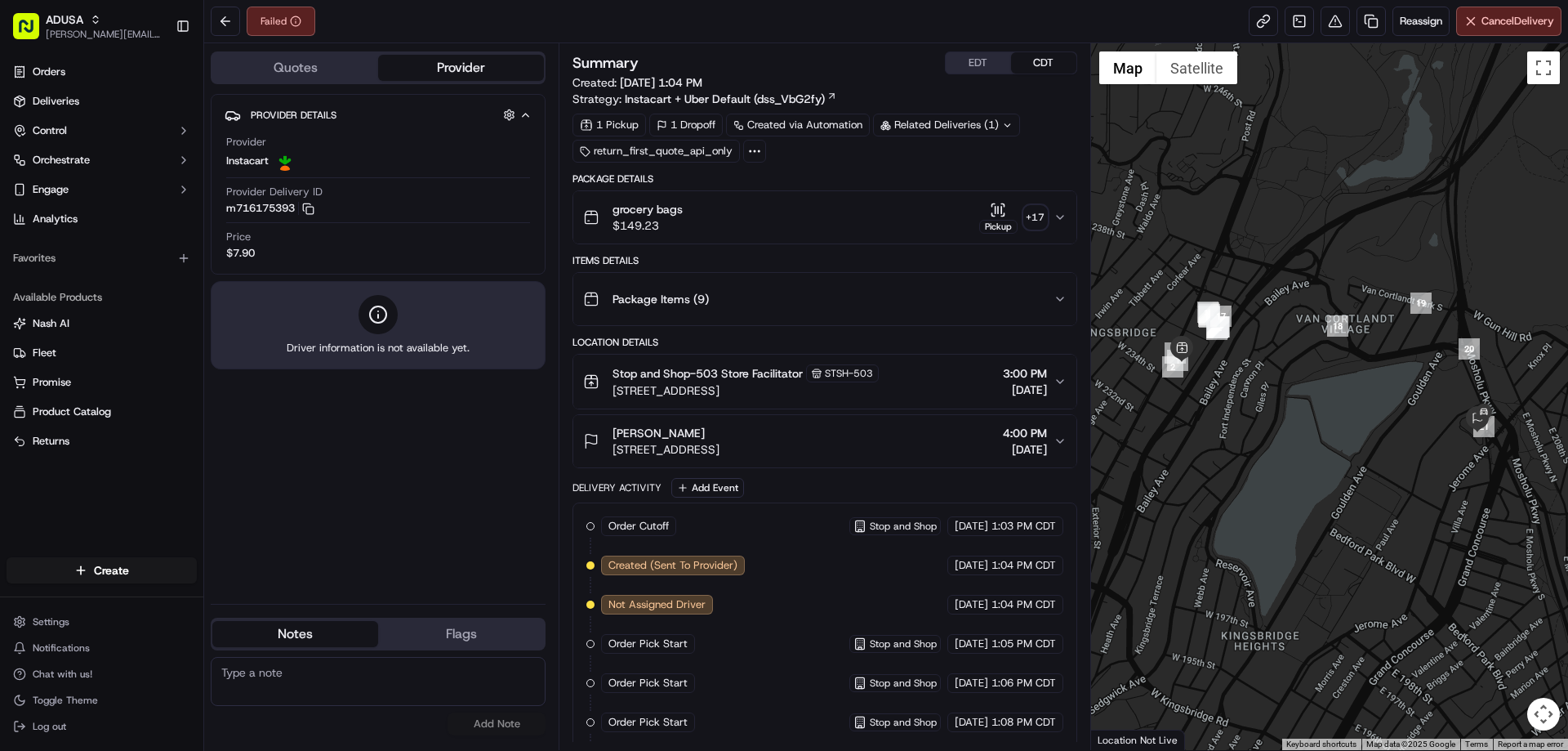
click at [271, 670] on textarea at bounding box center [377, 681] width 335 height 49
paste textarea "Ord picked up from store; customer DN receive ord"
type textarea "Ord picked up from store; customer DN receive ord"
click at [536, 728] on button "Add Note" at bounding box center [496, 724] width 98 height 23
click at [501, 709] on div "No results found Add Note" at bounding box center [377, 696] width 335 height 79
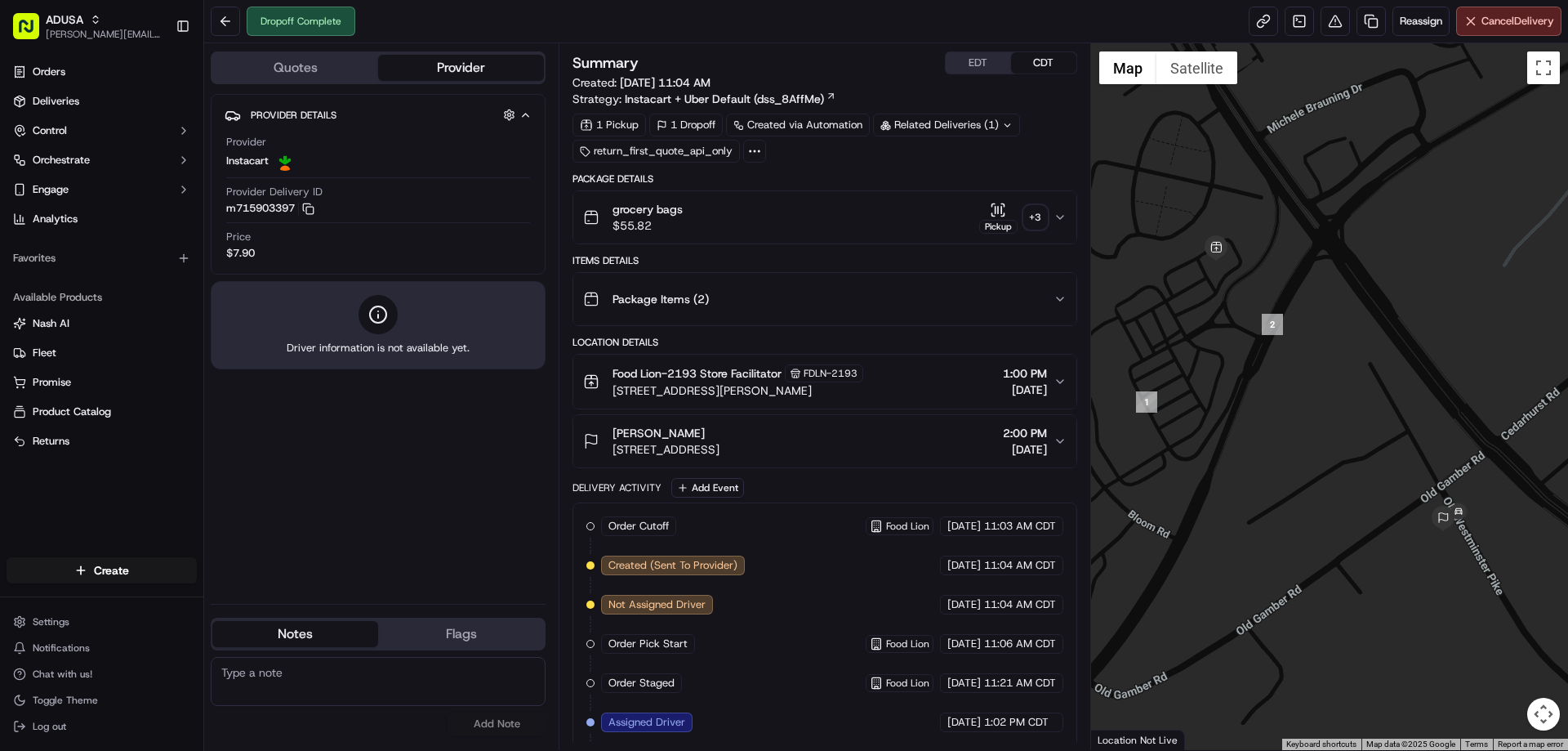
click at [321, 662] on textarea at bounding box center [377, 681] width 335 height 49
paste textarea "Delivered to wrong address"
type textarea "Delivered to wrong address"
click at [500, 722] on button "Add Note" at bounding box center [496, 724] width 98 height 23
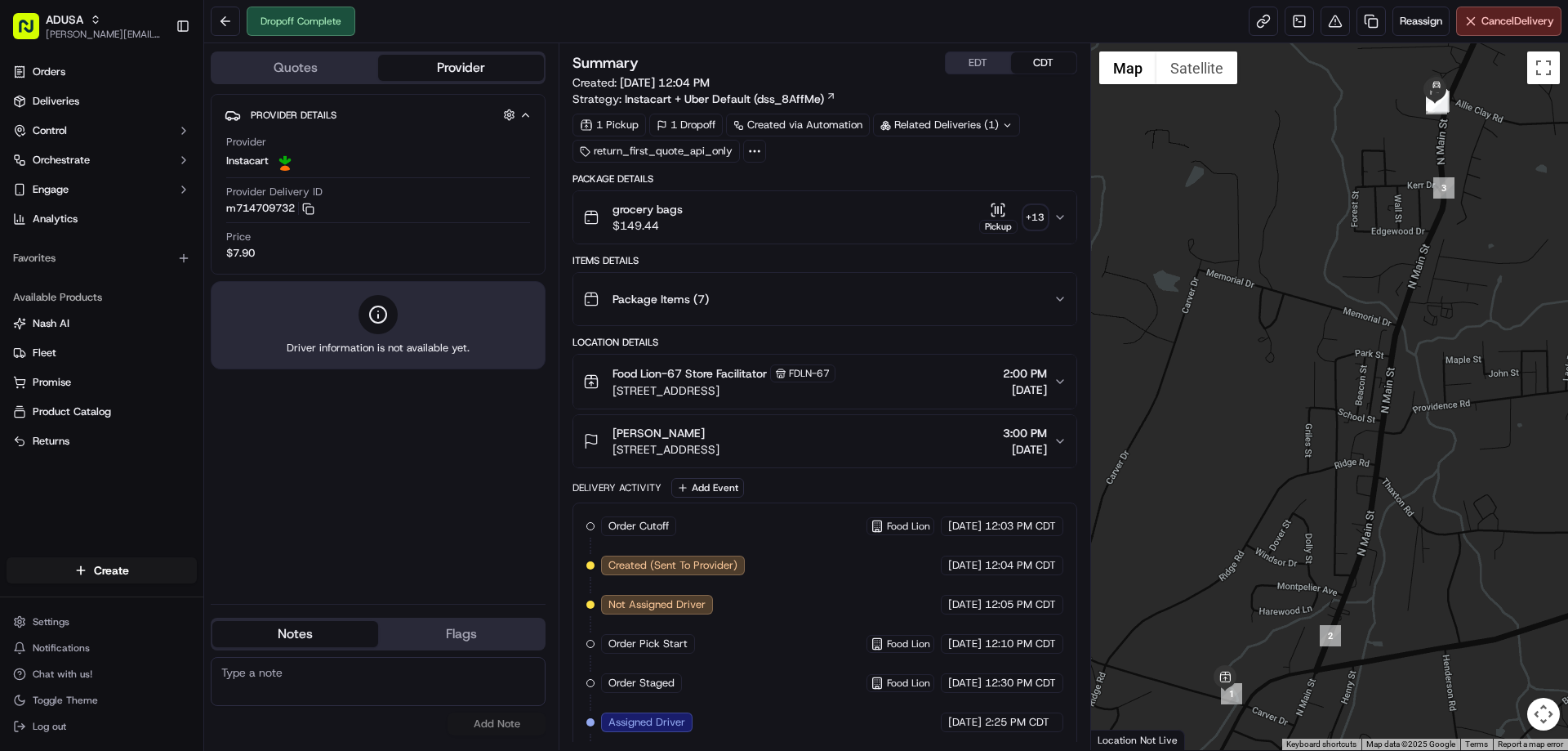
click at [306, 676] on textarea at bounding box center [377, 681] width 335 height 49
paste textarea "Delivered to wrong address"
type textarea "Delivered to wrong address"
drag, startPoint x: 506, startPoint y: 724, endPoint x: 544, endPoint y: 716, distance: 38.8
click at [506, 723] on button "Add Note" at bounding box center [496, 724] width 98 height 23
